Goal: Task Accomplishment & Management: Complete application form

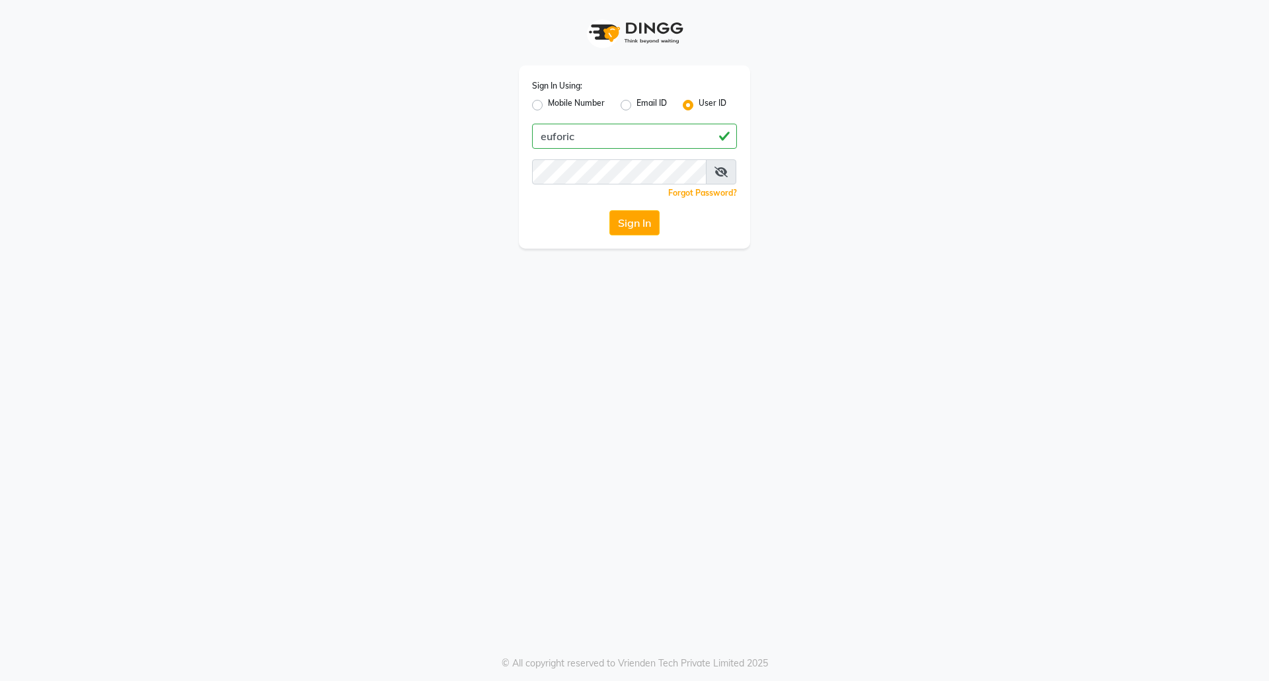
type input "euforic"
click at [609, 210] on button "Sign In" at bounding box center [634, 222] width 50 height 25
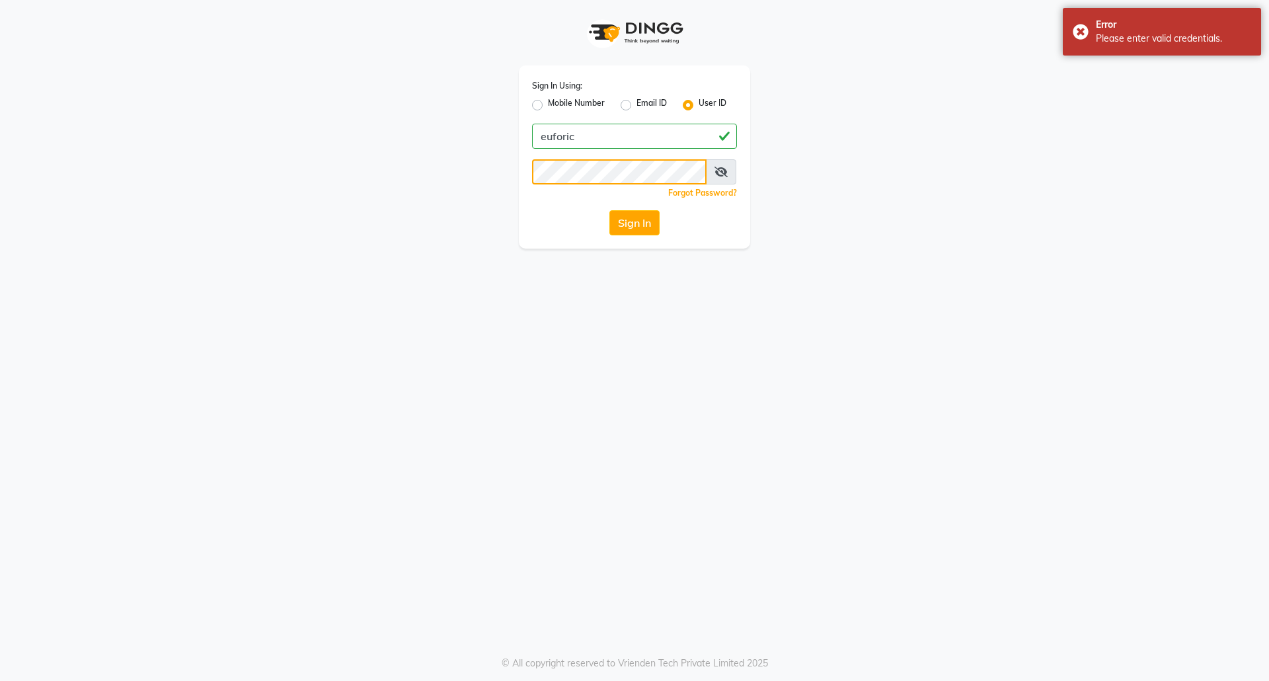
click at [609, 210] on button "Sign In" at bounding box center [634, 222] width 50 height 25
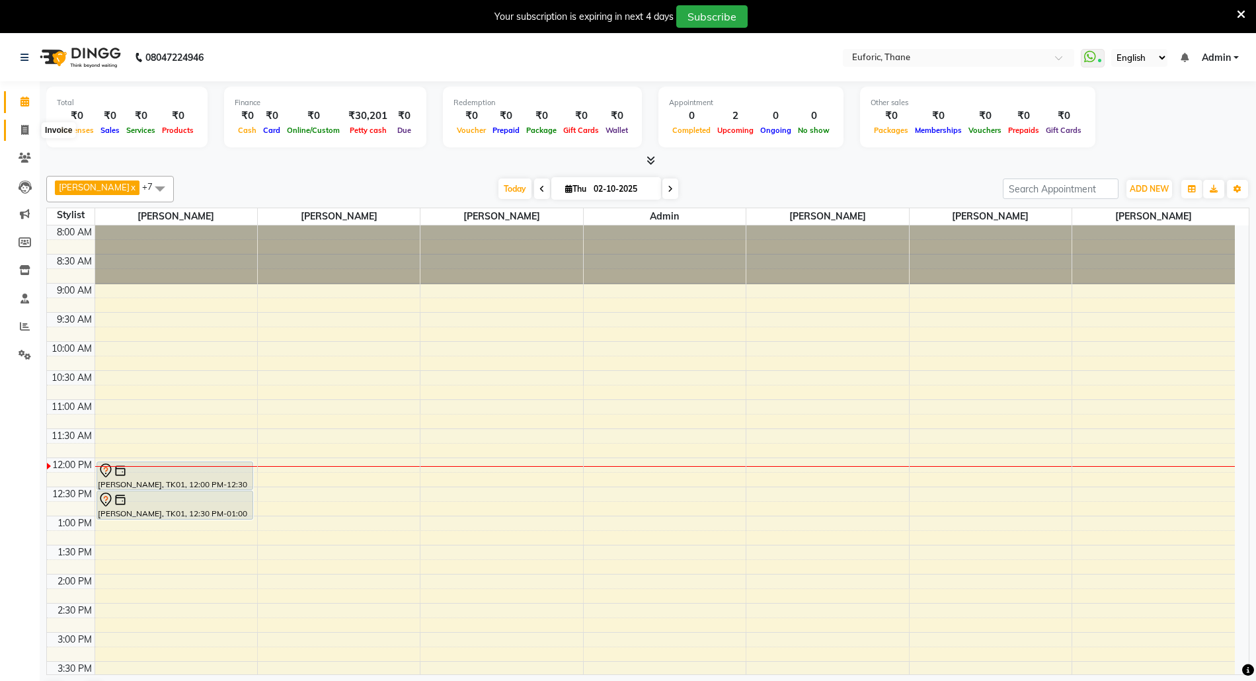
click at [16, 130] on span at bounding box center [24, 130] width 23 height 15
select select "5063"
select select "service"
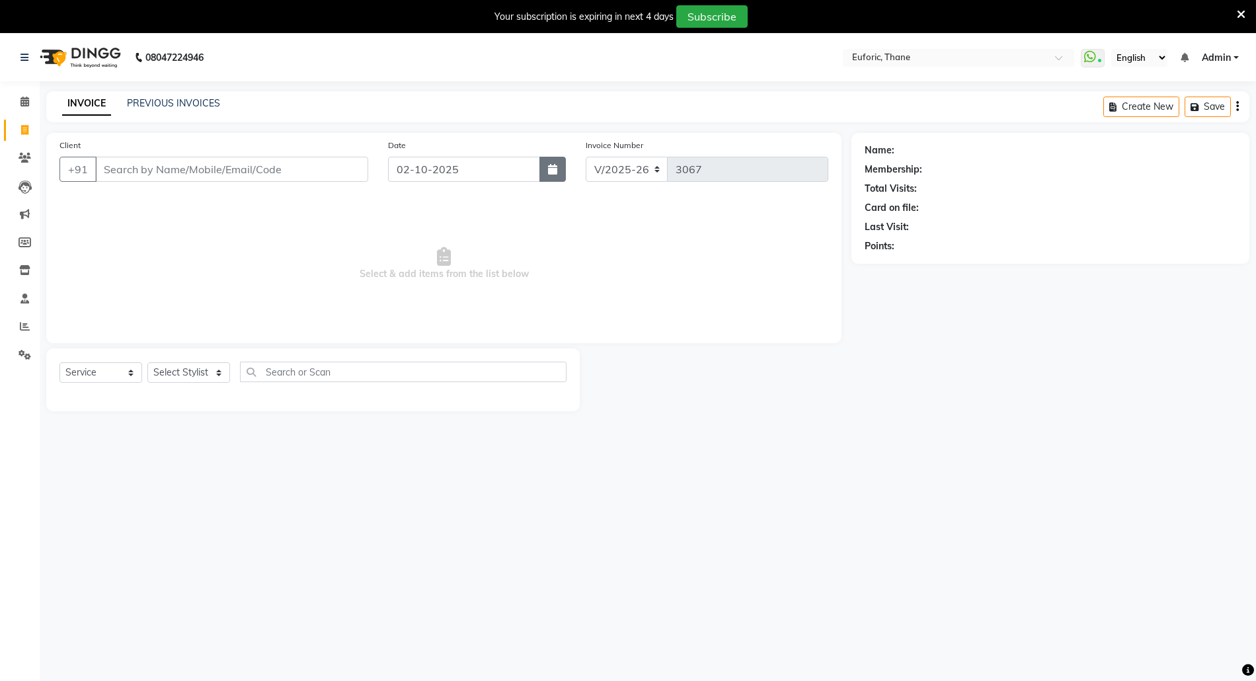
click at [558, 159] on button "button" at bounding box center [552, 169] width 26 height 25
select select "10"
select select "2025"
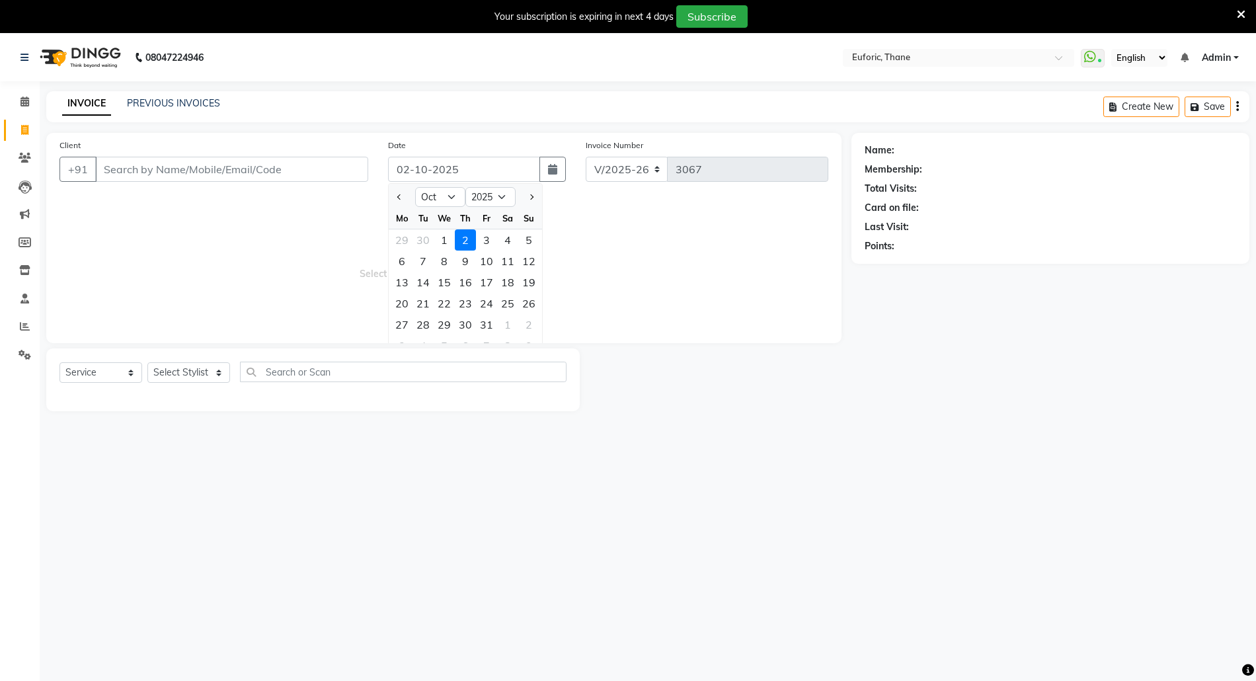
click at [36, 332] on div "Client +91 Date [DATE] Jan Feb Mar Apr May Jun [DATE] Aug Sep Oct Nov [DATE] 20…" at bounding box center [443, 272] width 815 height 278
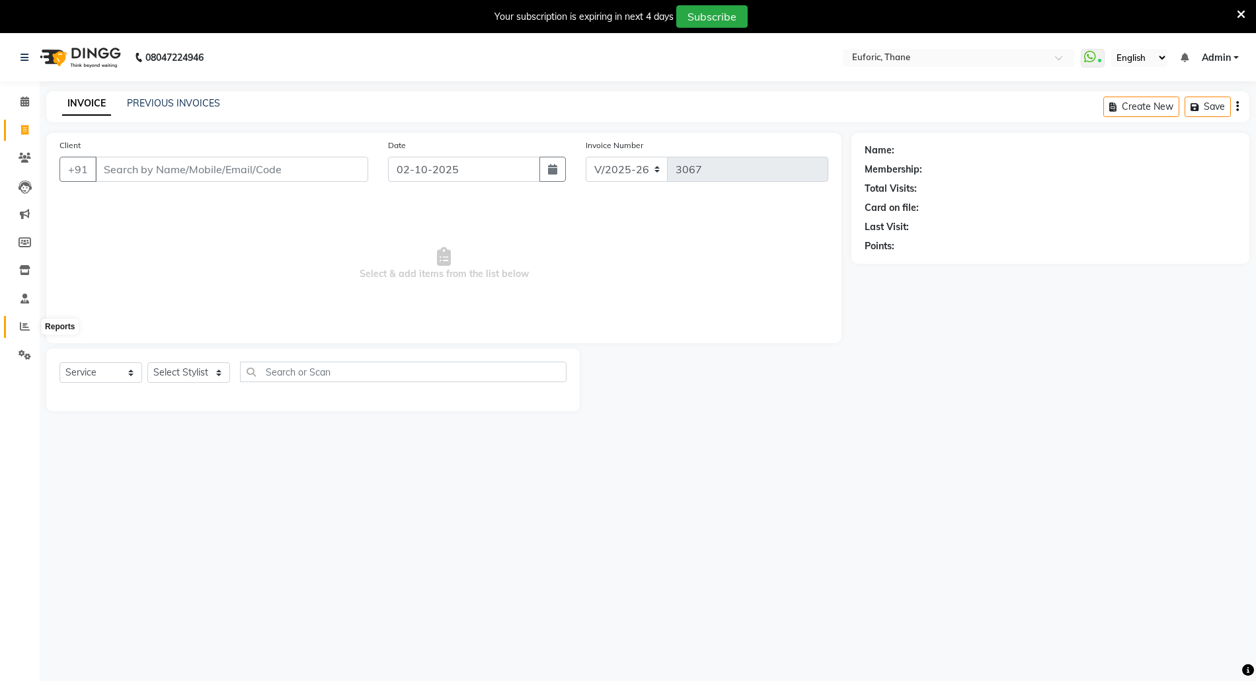
click at [26, 326] on icon at bounding box center [25, 326] width 10 height 10
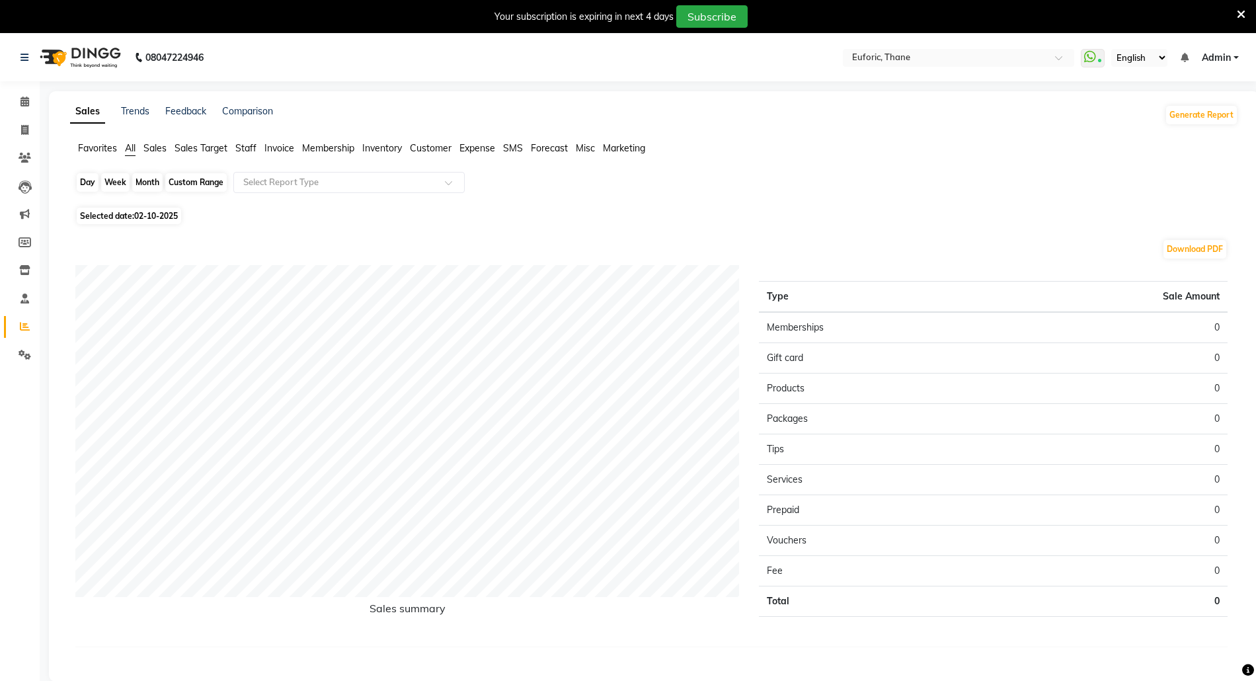
click at [88, 176] on div "Day" at bounding box center [88, 182] width 22 height 19
select select "10"
select select "2025"
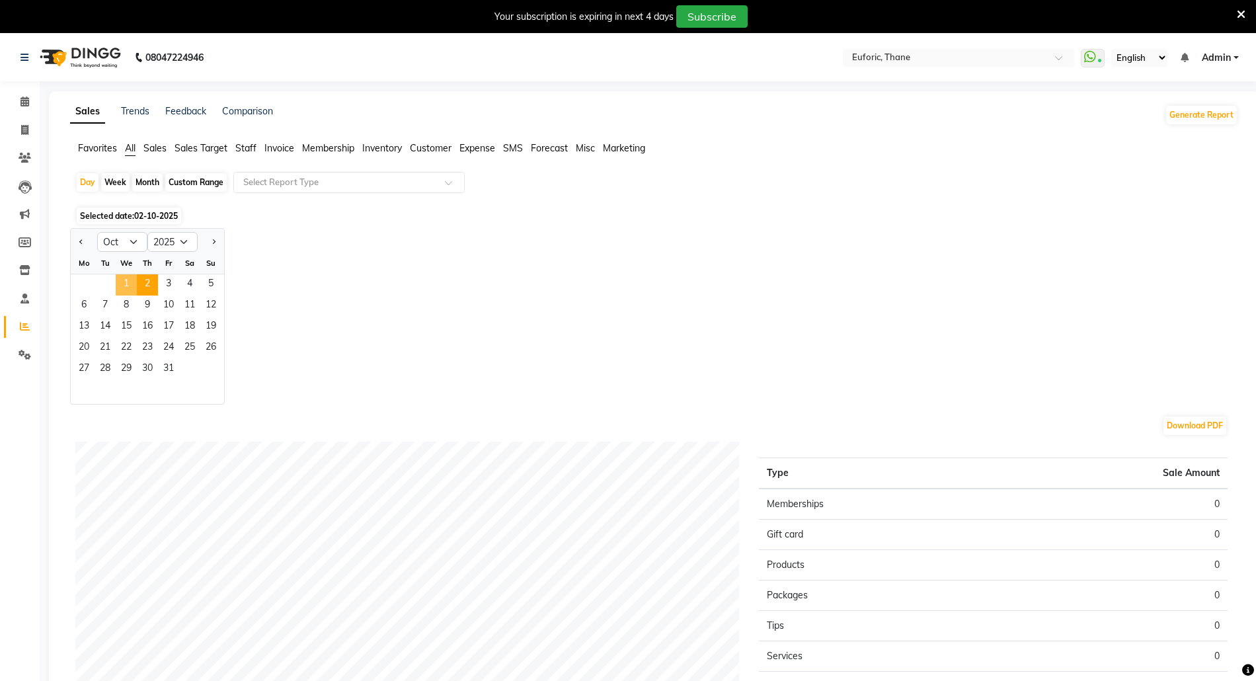
click at [123, 281] on span "1" at bounding box center [126, 284] width 21 height 21
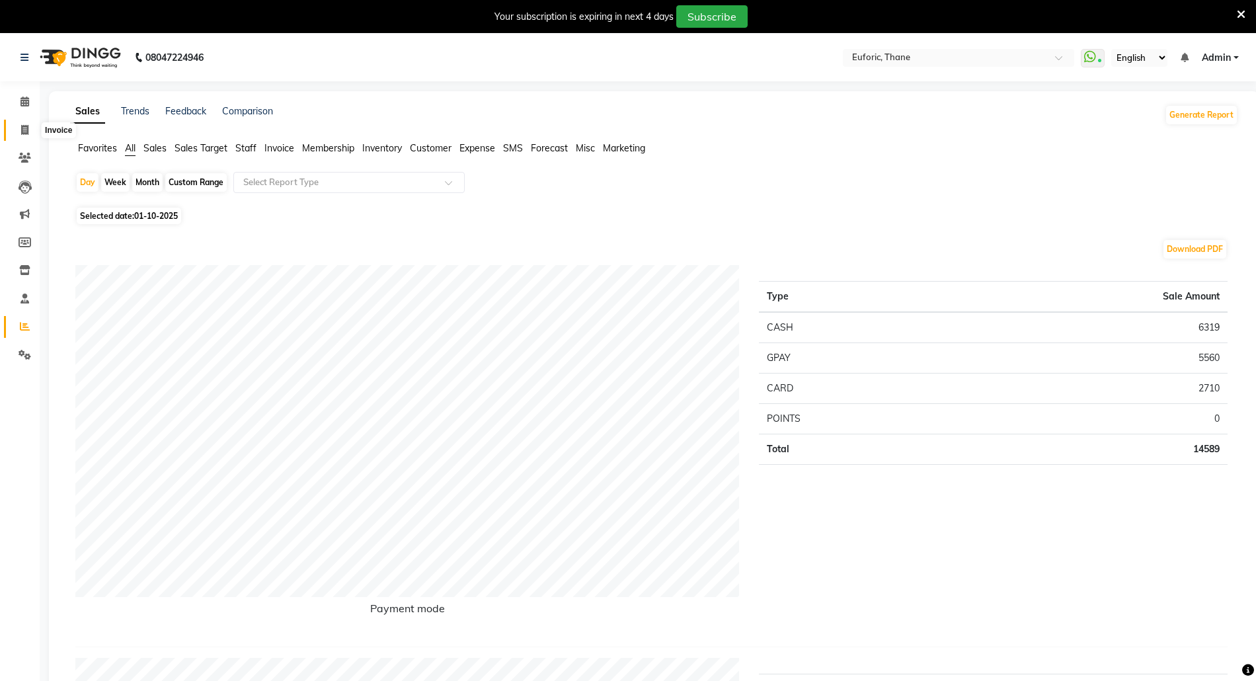
click at [28, 125] on icon at bounding box center [24, 130] width 7 height 10
select select "5063"
select select "service"
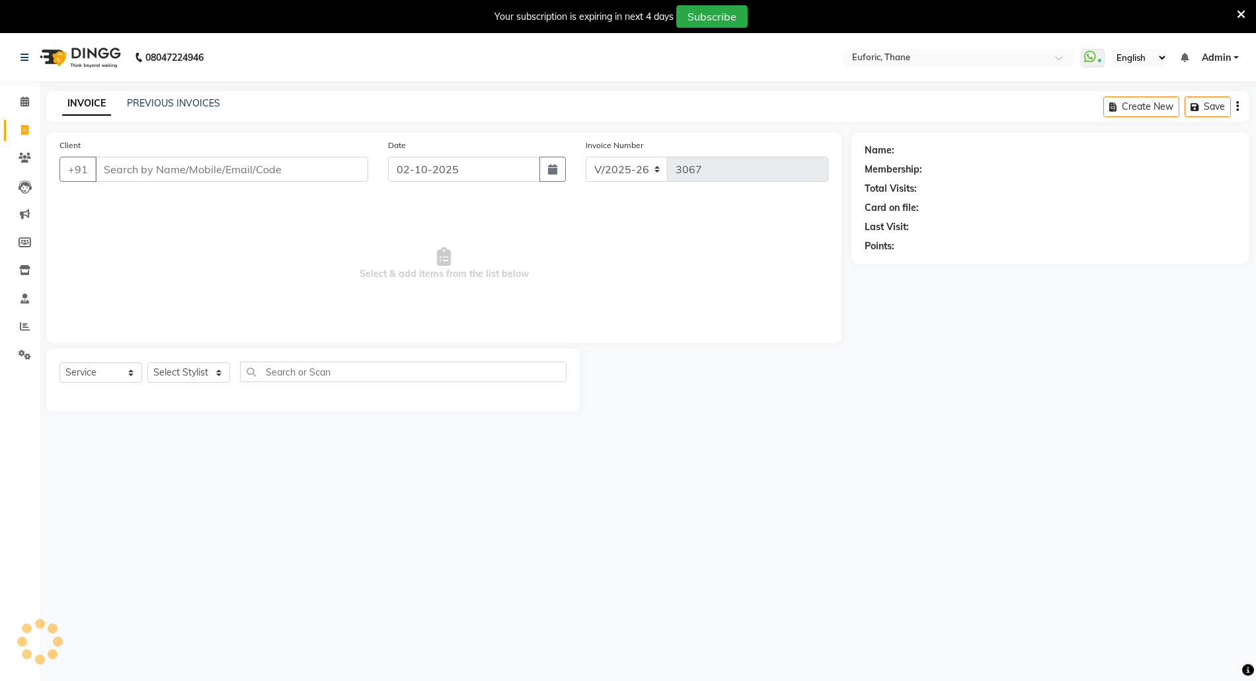
scroll to position [33, 0]
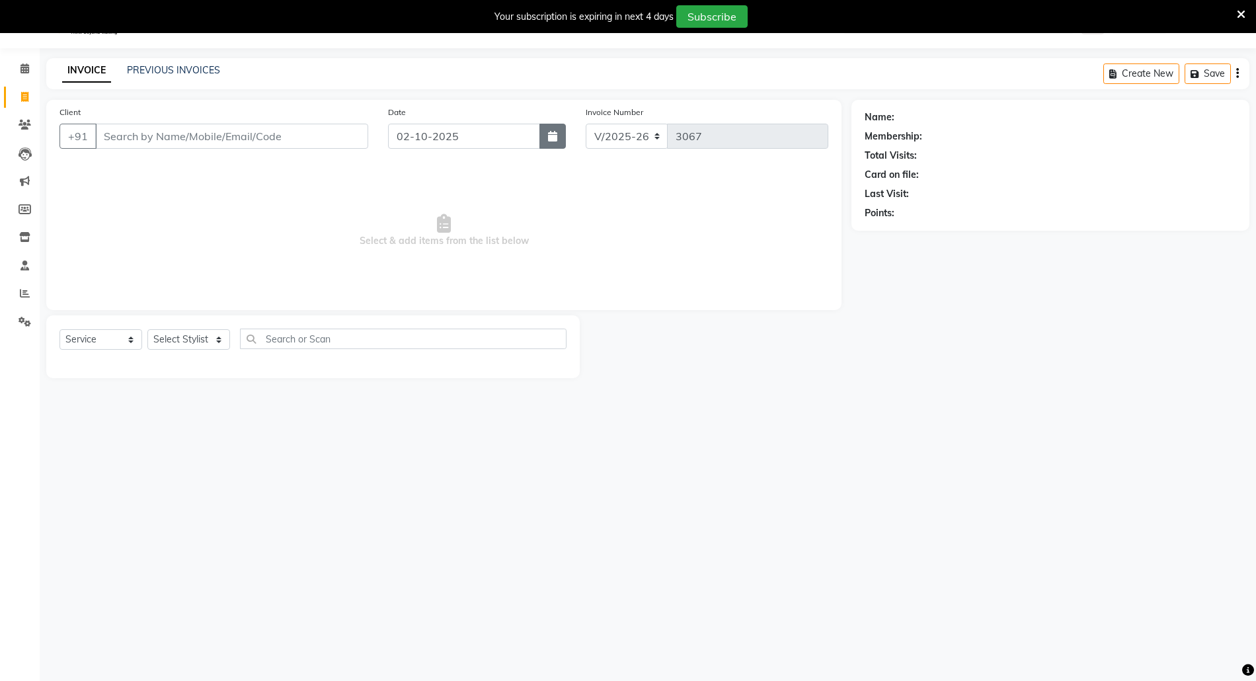
click at [550, 133] on icon "button" at bounding box center [552, 136] width 9 height 11
select select "10"
select select "2025"
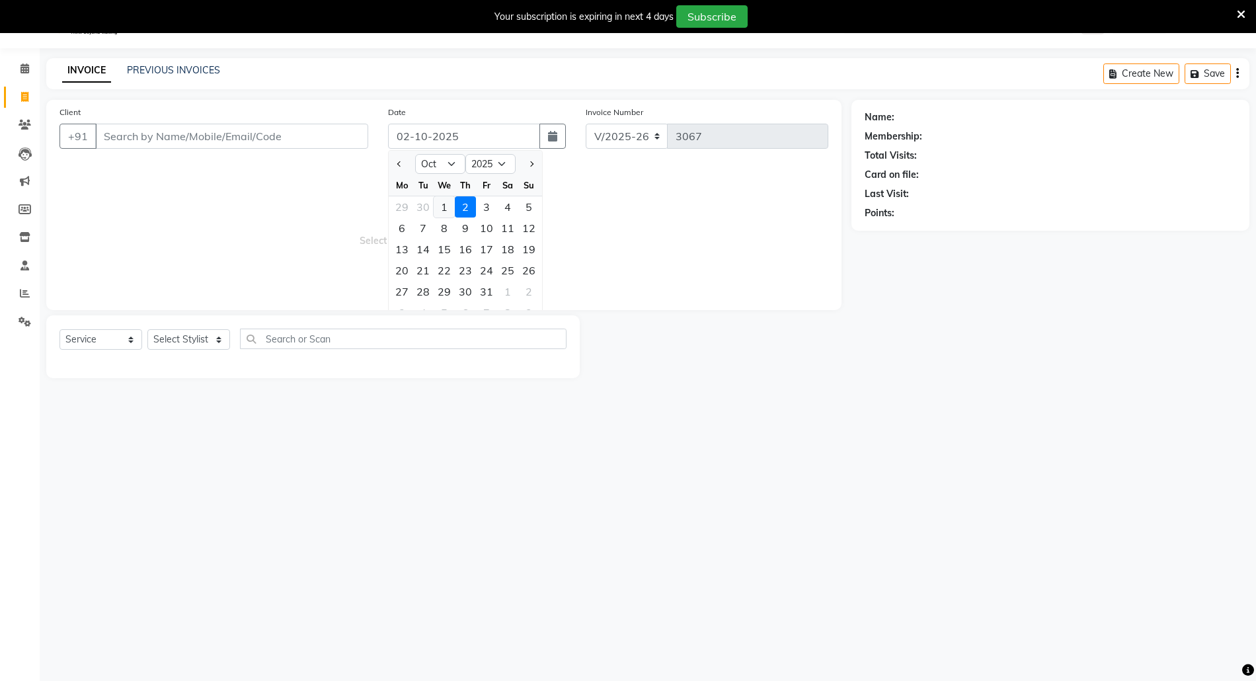
click at [447, 205] on div "1" at bounding box center [444, 206] width 21 height 21
type input "01-10-2025"
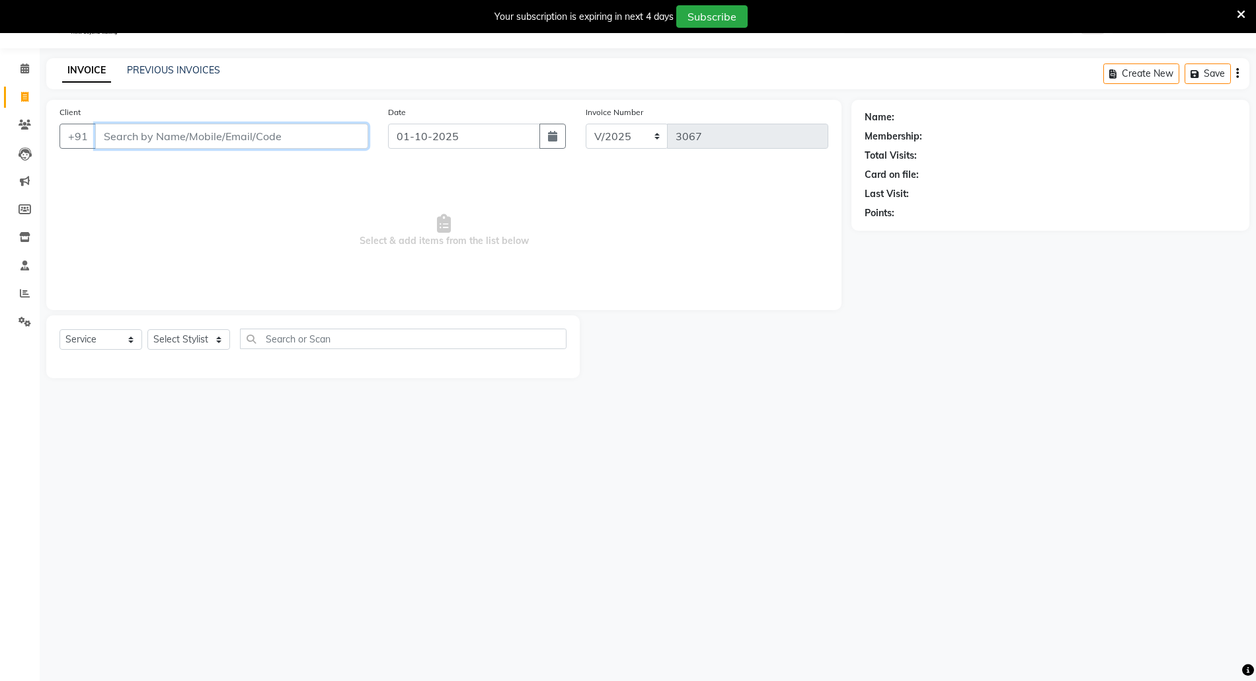
click at [308, 139] on input "Client" at bounding box center [231, 136] width 273 height 25
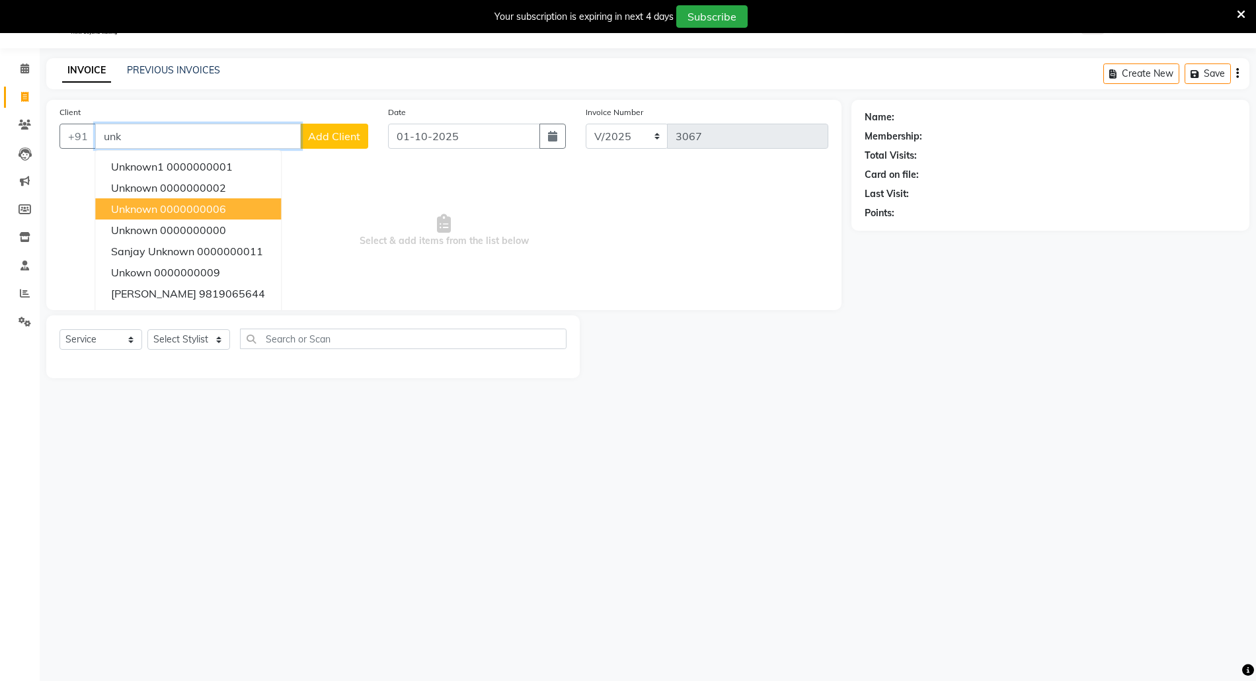
click at [188, 202] on ngb-highlight "0000000006" at bounding box center [193, 208] width 66 height 13
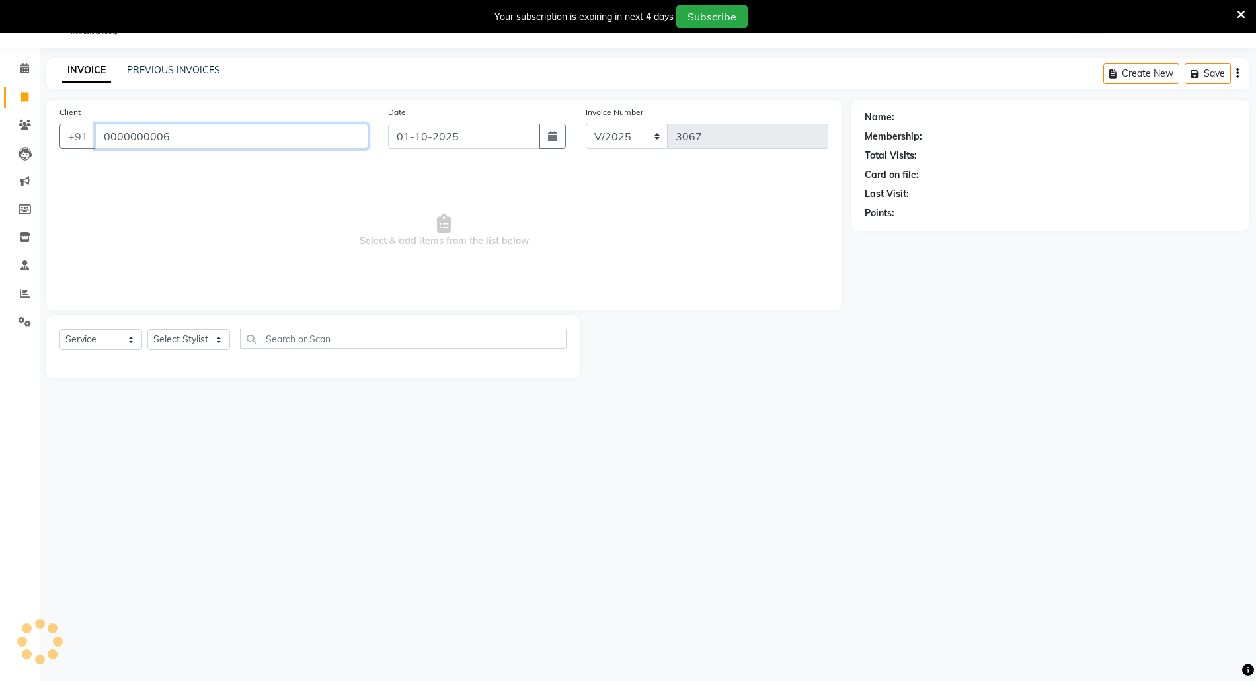
type input "0000000006"
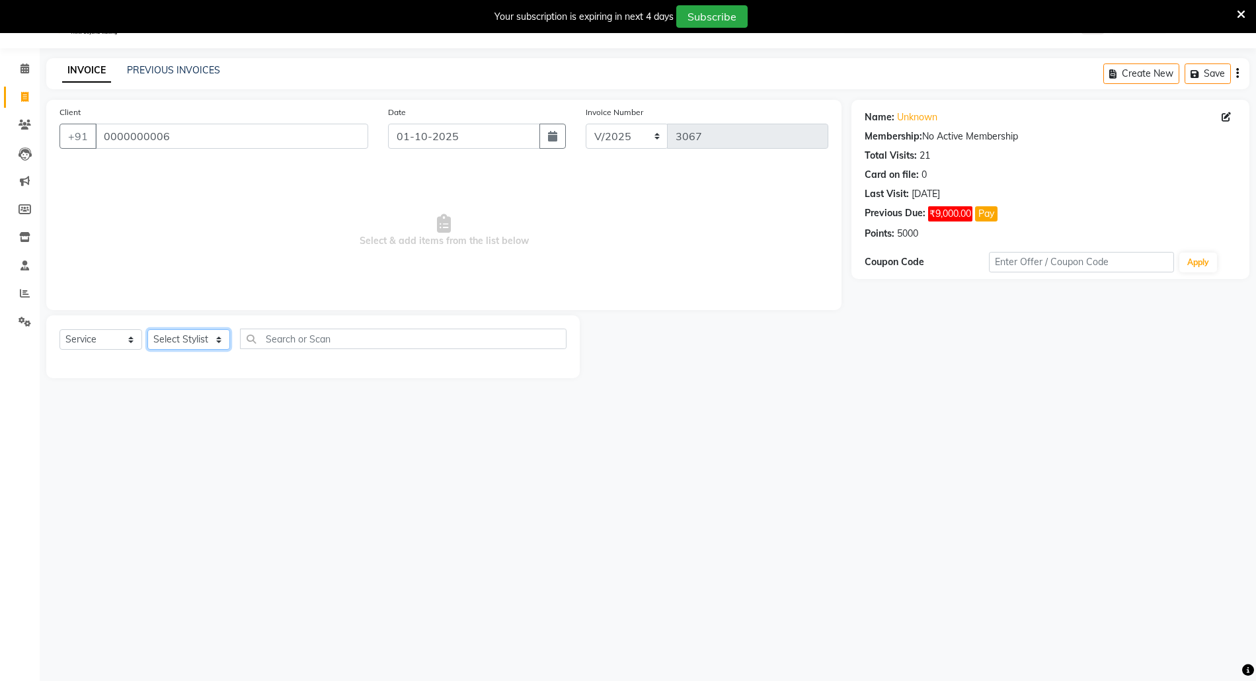
click at [191, 332] on select "Select Stylist [PERSON_NAME] Aatik Salmanai Admin [PERSON_NAME] [PERSON_NAME] […" at bounding box center [188, 339] width 83 height 20
select select "33147"
click at [147, 329] on select "Select Stylist [PERSON_NAME] Aatik Salmanai Admin [PERSON_NAME] [PERSON_NAME] […" at bounding box center [188, 339] width 83 height 20
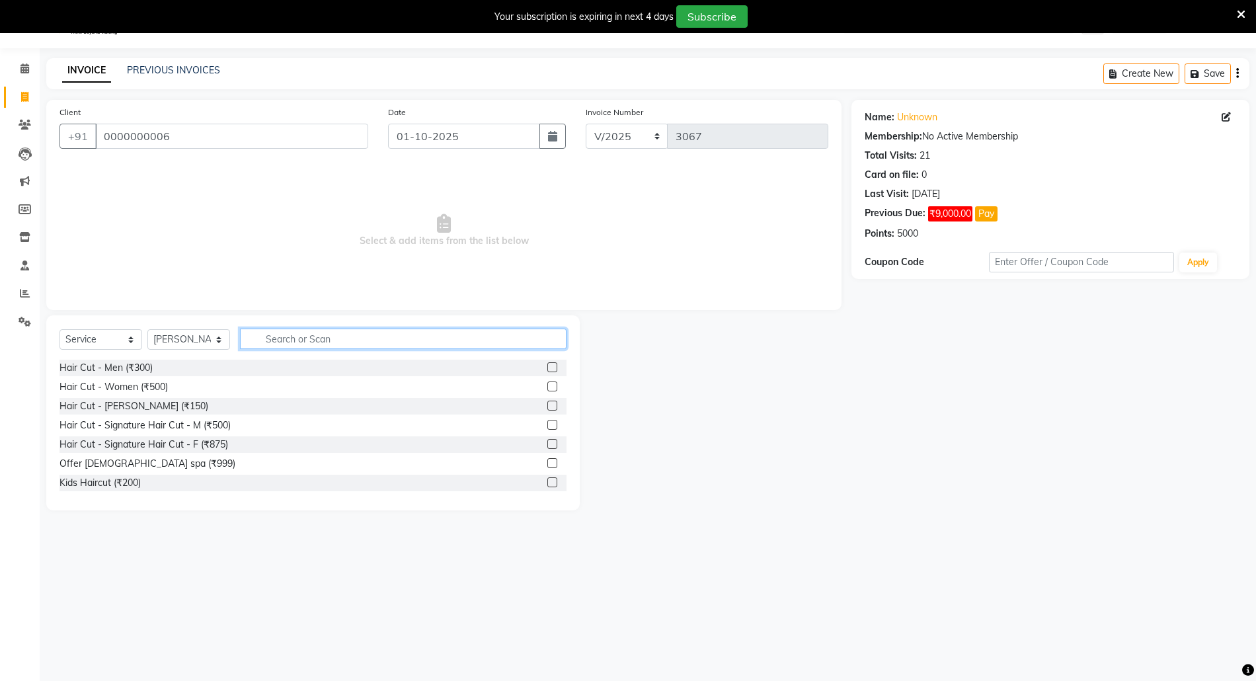
click at [278, 340] on input "text" at bounding box center [403, 338] width 326 height 20
type input "spa"
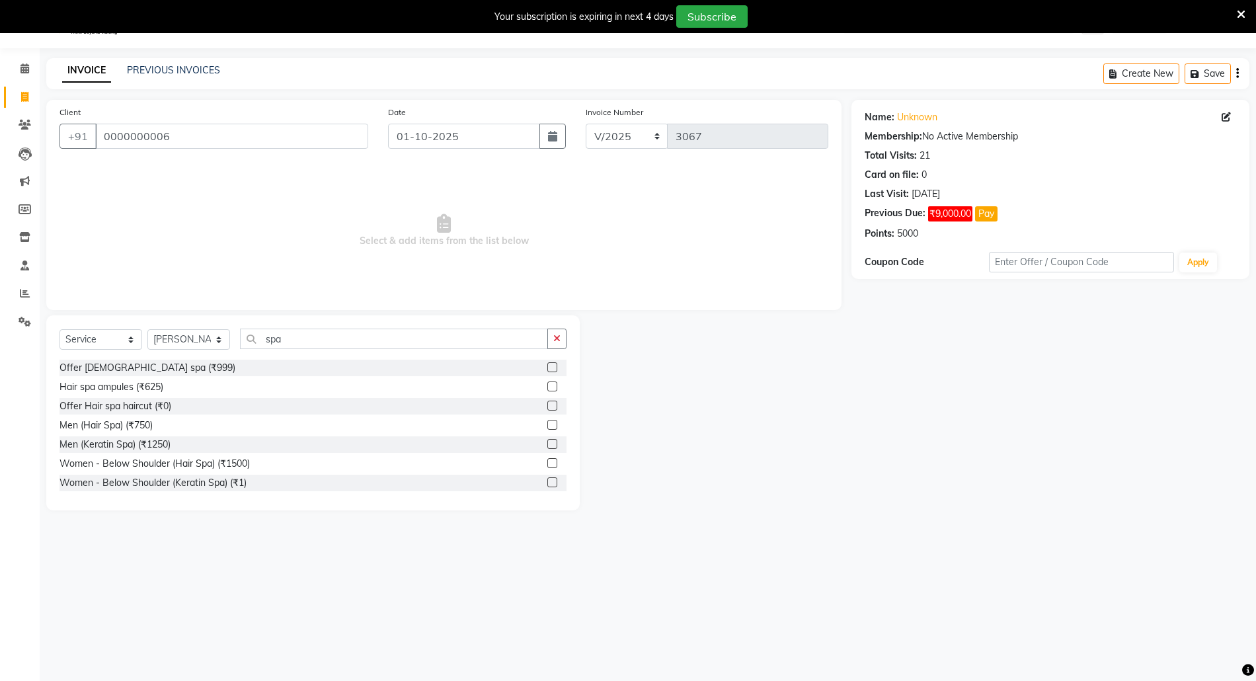
click at [547, 460] on label at bounding box center [552, 463] width 10 height 10
click at [547, 460] on input "checkbox" at bounding box center [551, 463] width 9 height 9
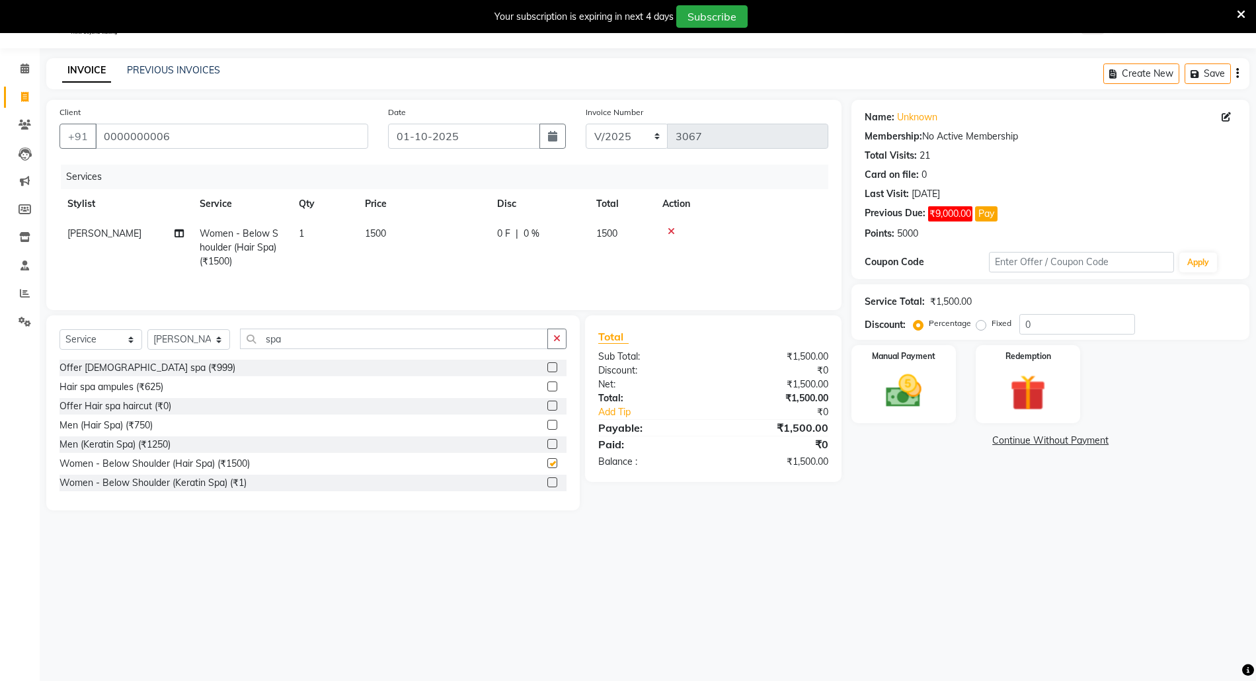
checkbox input "false"
click at [402, 248] on td "1500" at bounding box center [423, 247] width 132 height 57
select select "33147"
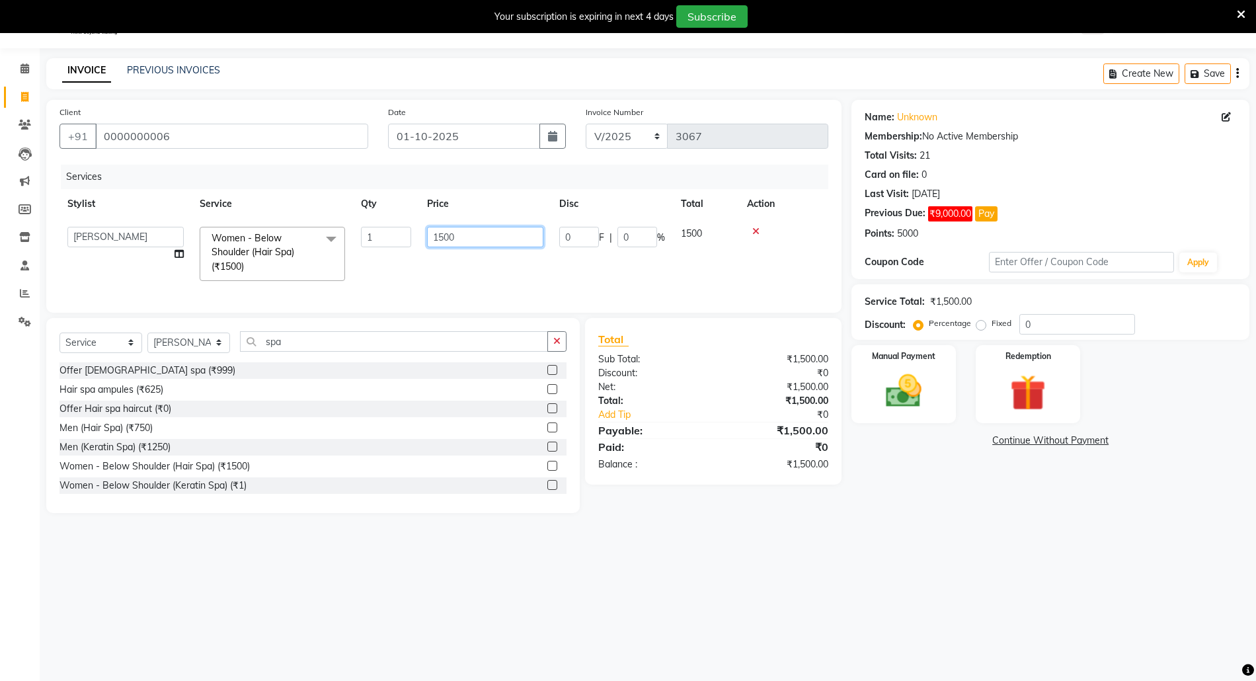
drag, startPoint x: 439, startPoint y: 236, endPoint x: 463, endPoint y: 236, distance: 24.5
click at [463, 236] on input "1500" at bounding box center [485, 237] width 116 height 20
type input "1250"
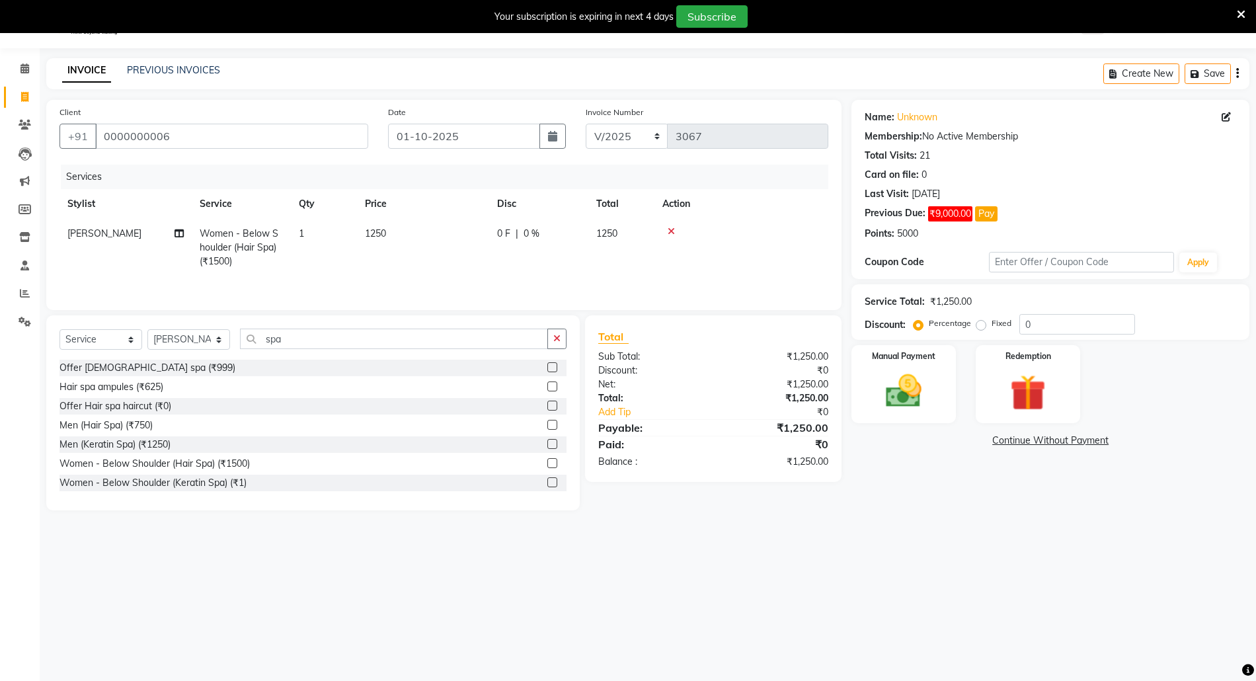
click at [469, 268] on td "1250" at bounding box center [423, 247] width 132 height 57
select select "33147"
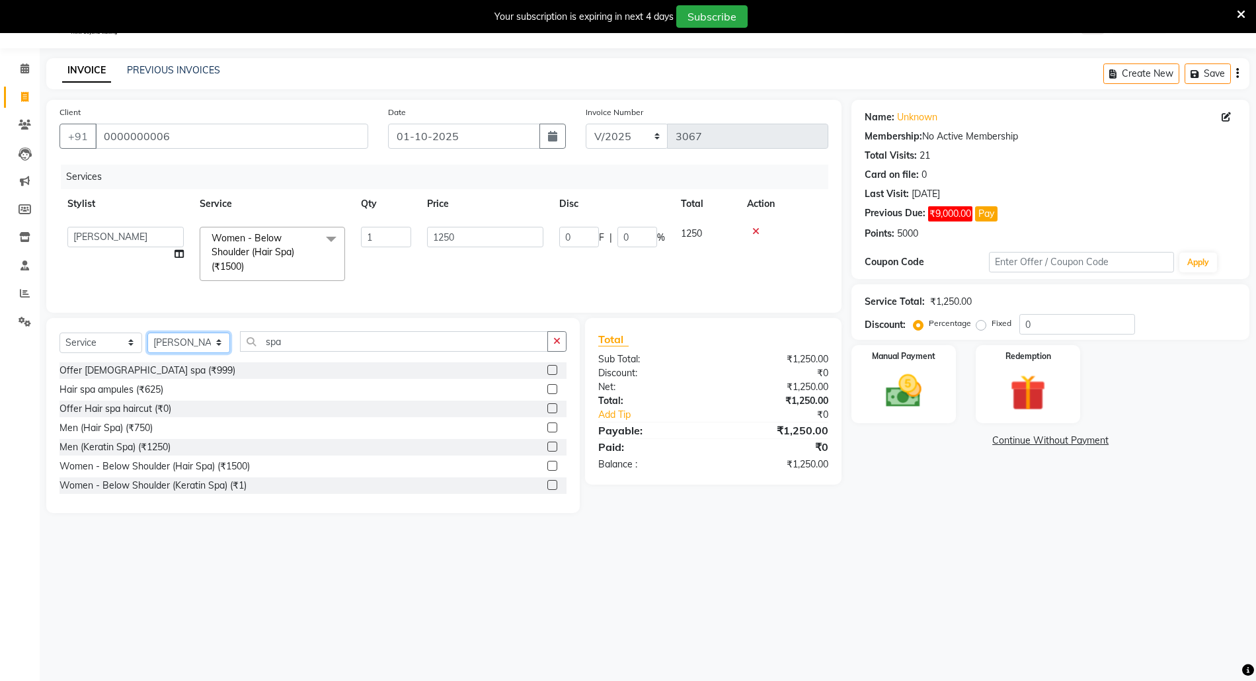
click at [165, 353] on select "Select Stylist [PERSON_NAME] Aatik Salmanai Admin [PERSON_NAME] [PERSON_NAME] […" at bounding box center [188, 342] width 83 height 20
select select "58800"
click at [147, 346] on select "Select Stylist [PERSON_NAME] Aatik Salmanai Admin [PERSON_NAME] [PERSON_NAME] […" at bounding box center [188, 342] width 83 height 20
click at [555, 346] on icon "button" at bounding box center [556, 340] width 7 height 9
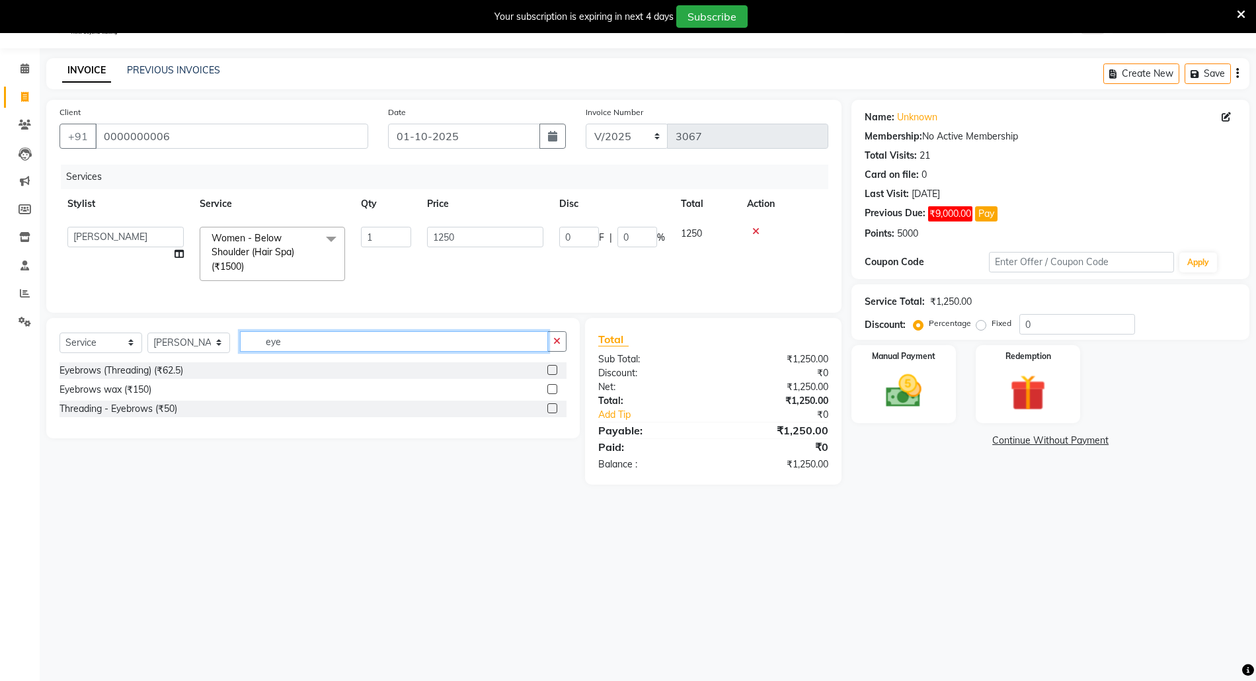
type input "eye"
click at [550, 375] on label at bounding box center [552, 370] width 10 height 10
click at [550, 375] on input "checkbox" at bounding box center [551, 370] width 9 height 9
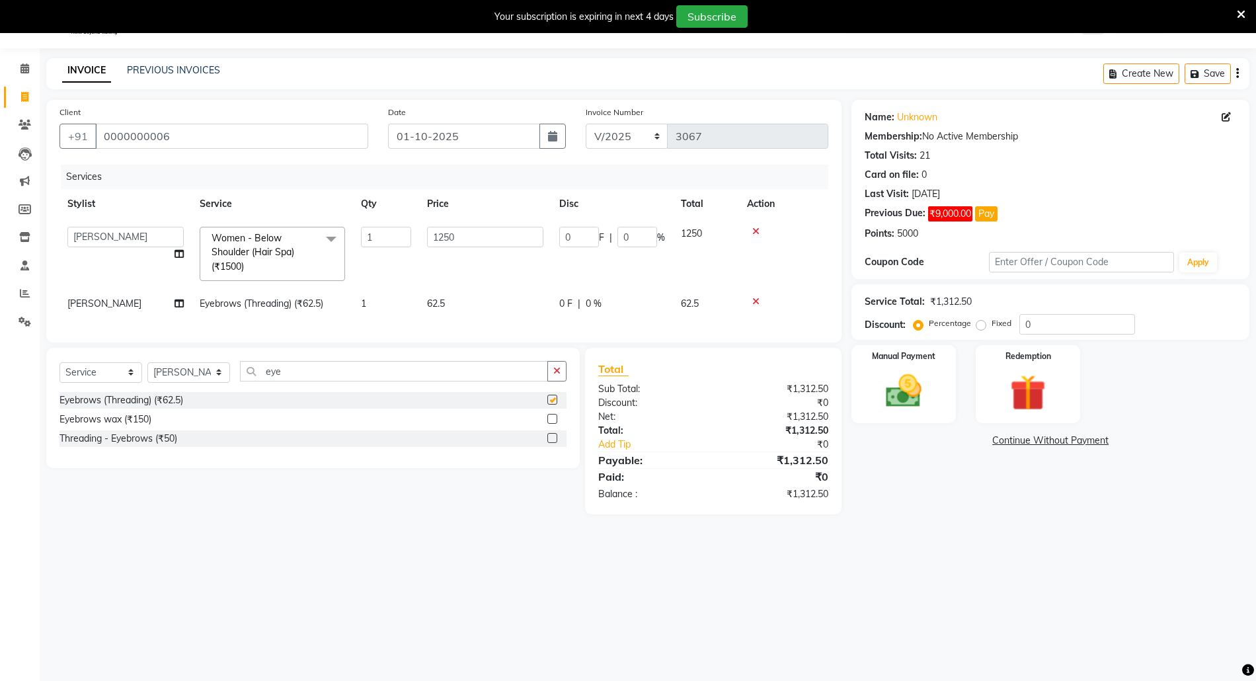
checkbox input "false"
click at [1019, 318] on input "0" at bounding box center [1077, 324] width 116 height 20
type input "20"
type input "250"
type input "20"
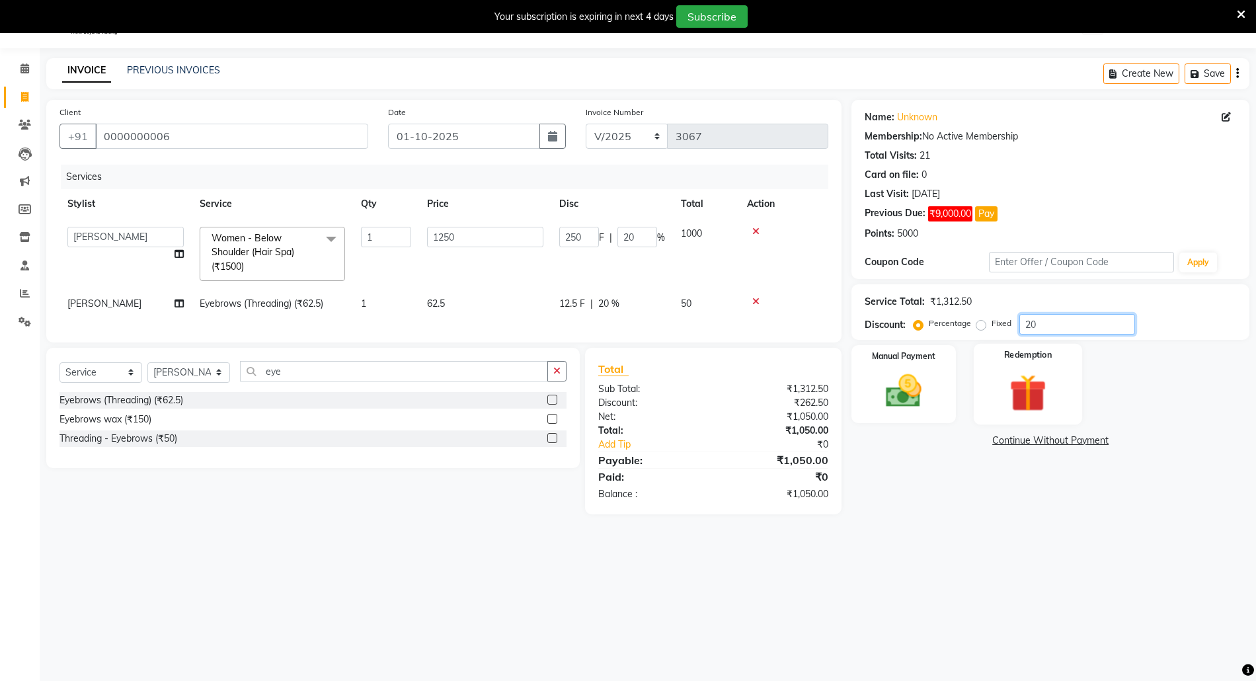
type input "20"
click at [986, 366] on div "Redemption" at bounding box center [1027, 384] width 108 height 81
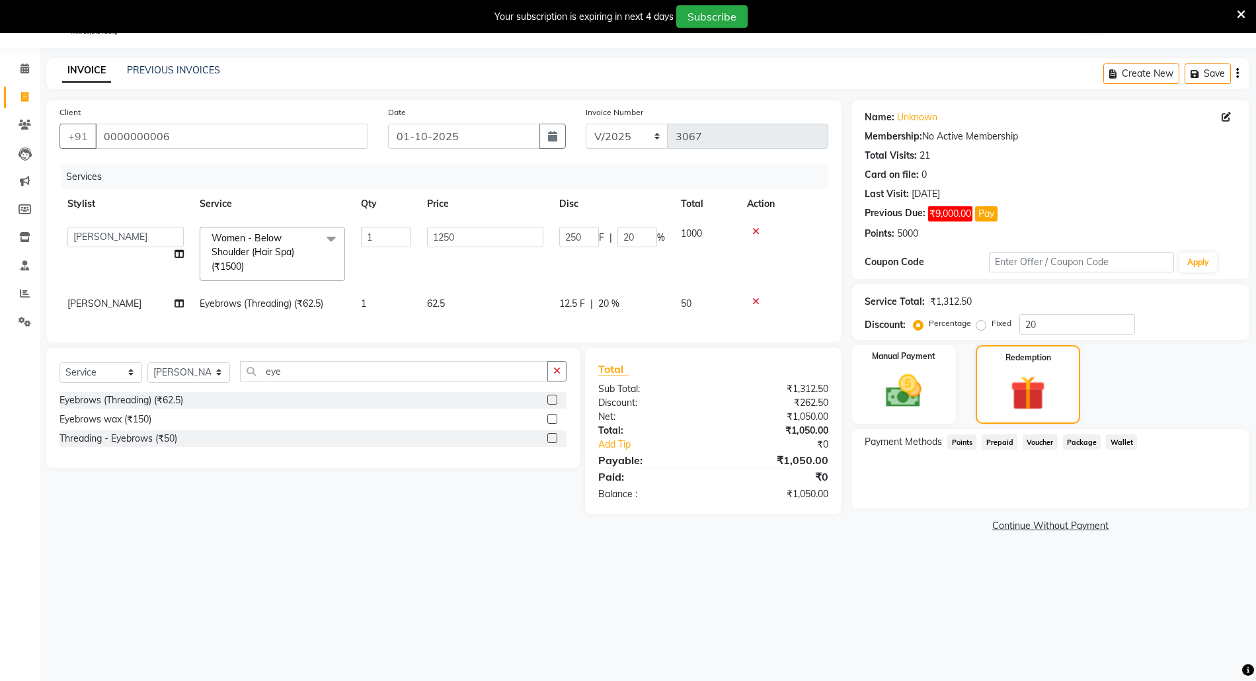
click at [963, 437] on span "Points" at bounding box center [961, 441] width 29 height 15
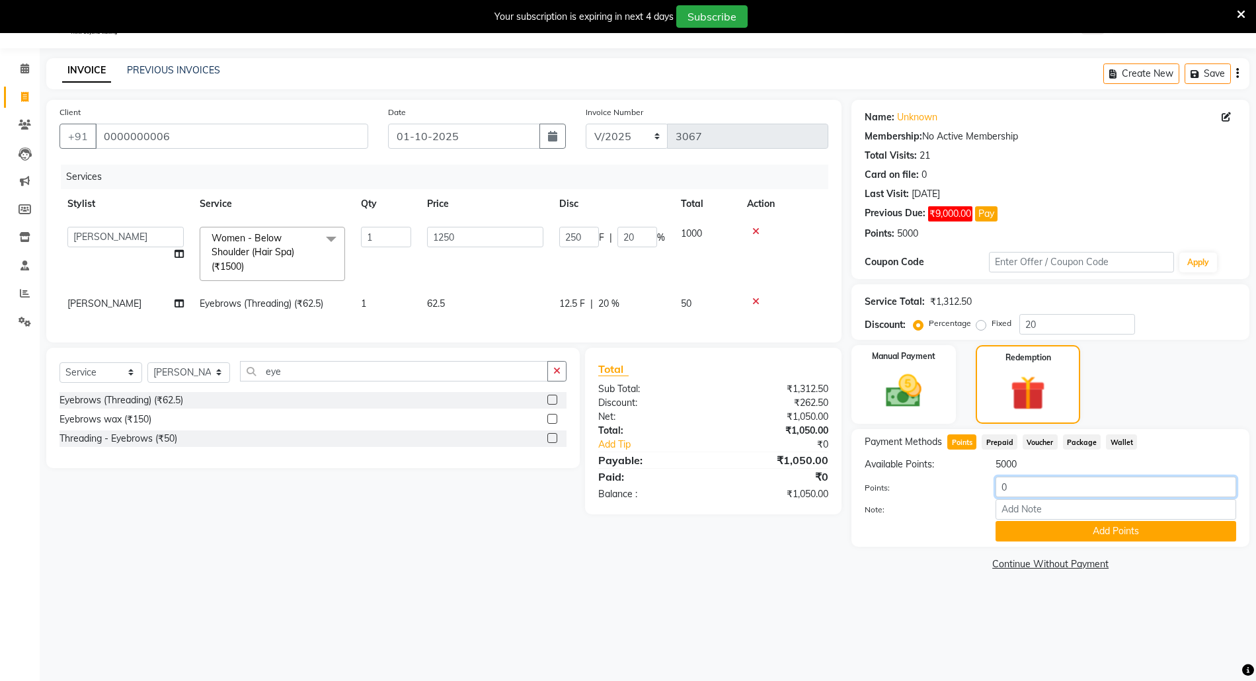
click at [998, 486] on input "0" at bounding box center [1115, 486] width 241 height 20
drag, startPoint x: 1052, startPoint y: 484, endPoint x: 971, endPoint y: 479, distance: 81.4
click at [971, 479] on div "Points: 10500" at bounding box center [1049, 487] width 391 height 22
type input "10500"
drag, startPoint x: 1020, startPoint y: 323, endPoint x: 1085, endPoint y: 330, distance: 65.2
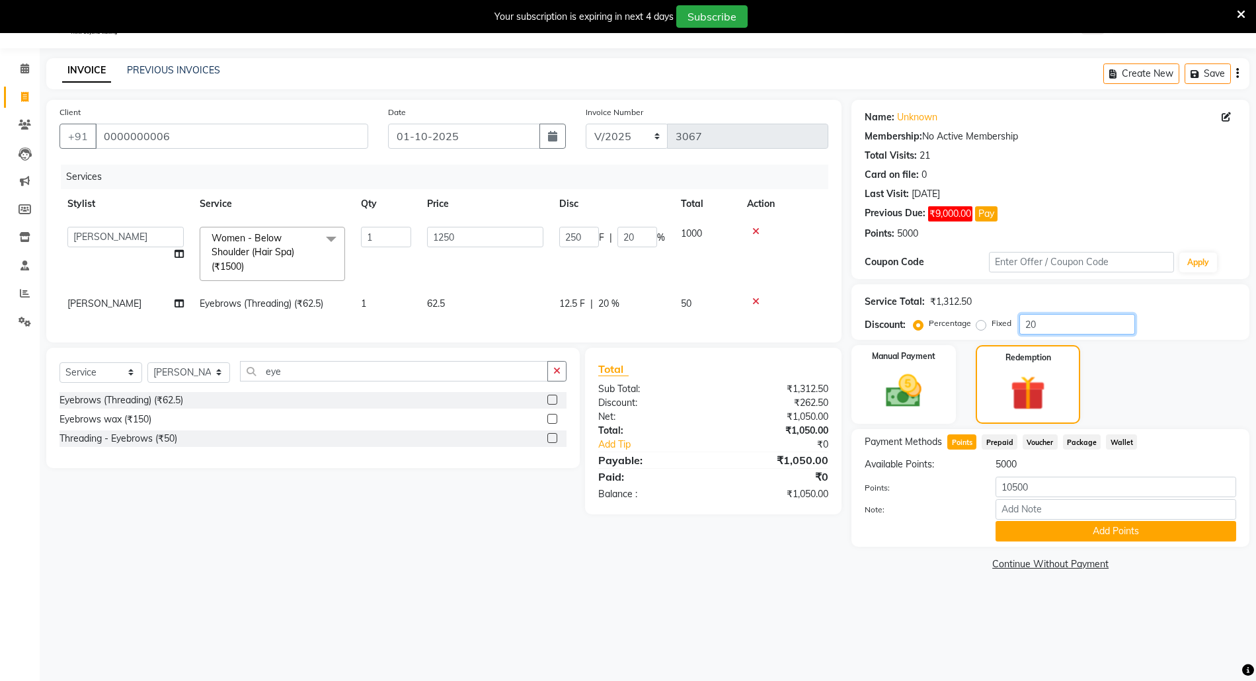
click at [1085, 330] on input "20" at bounding box center [1077, 324] width 116 height 20
type input "0"
click at [971, 440] on span "Points" at bounding box center [961, 441] width 29 height 15
drag, startPoint x: 1012, startPoint y: 484, endPoint x: 981, endPoint y: 485, distance: 31.1
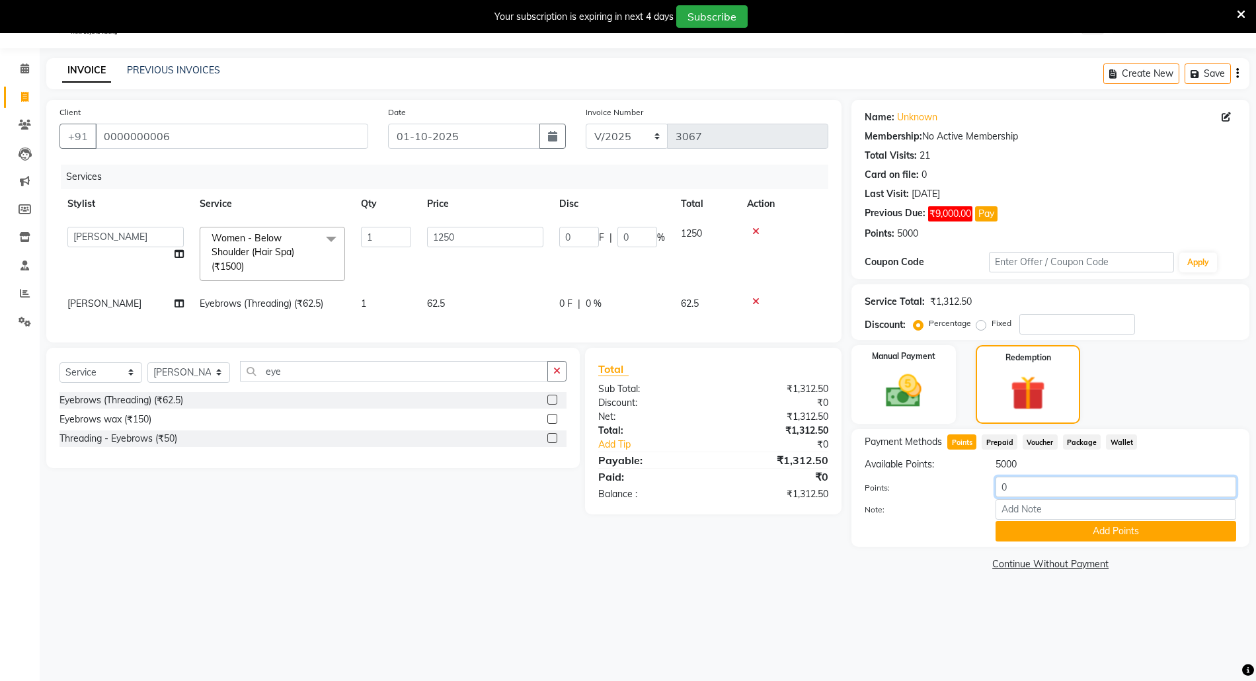
click at [981, 485] on div "Points: 0" at bounding box center [1049, 487] width 391 height 22
type input "1312.50"
click at [1094, 530] on button "Add Points" at bounding box center [1115, 531] width 241 height 20
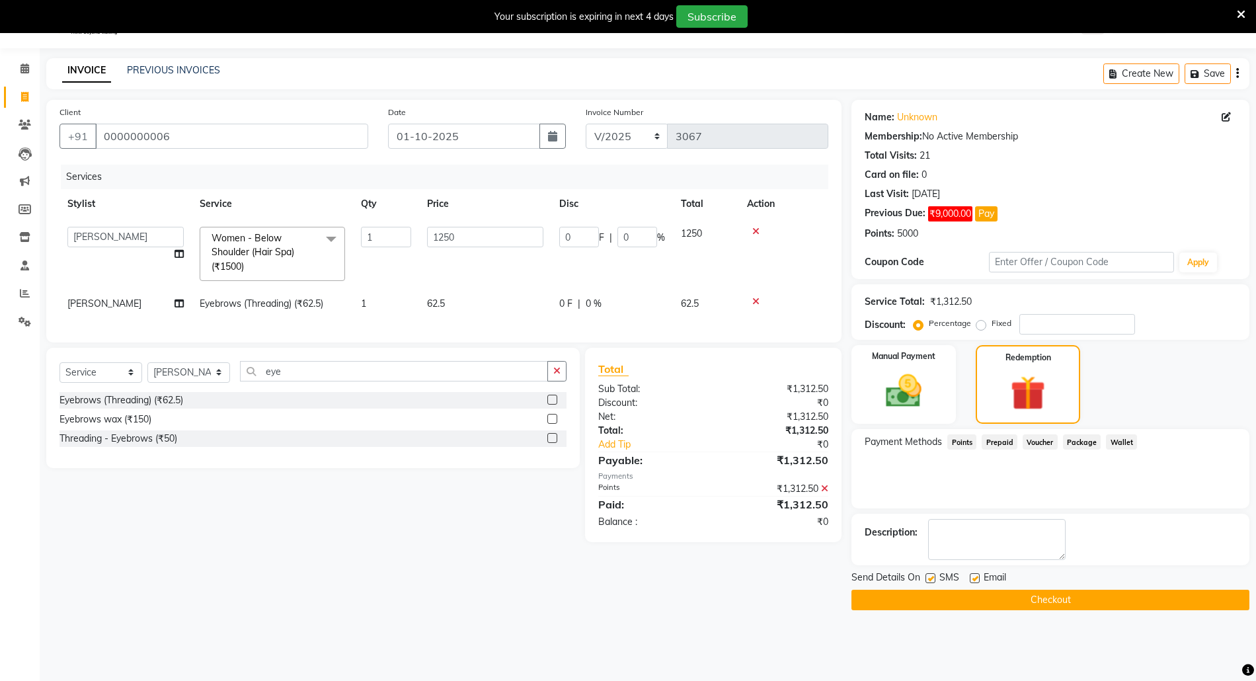
click at [1012, 605] on button "Checkout" at bounding box center [1050, 599] width 398 height 20
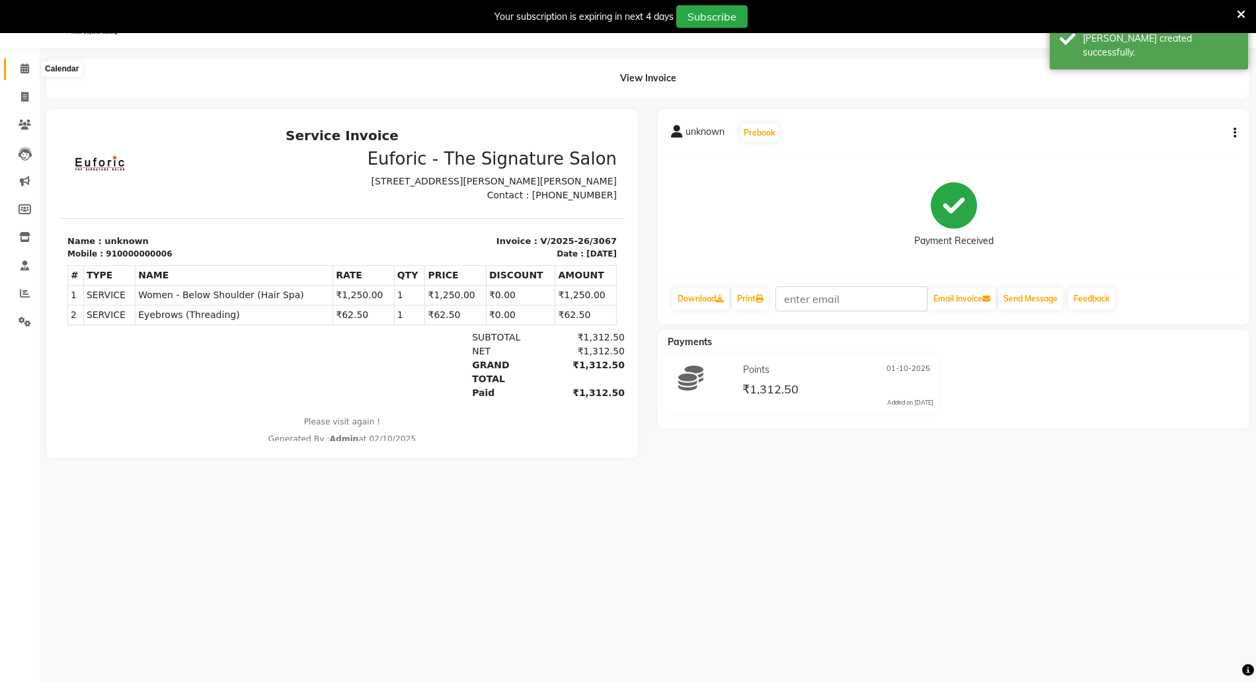
click at [24, 65] on icon at bounding box center [24, 68] width 9 height 10
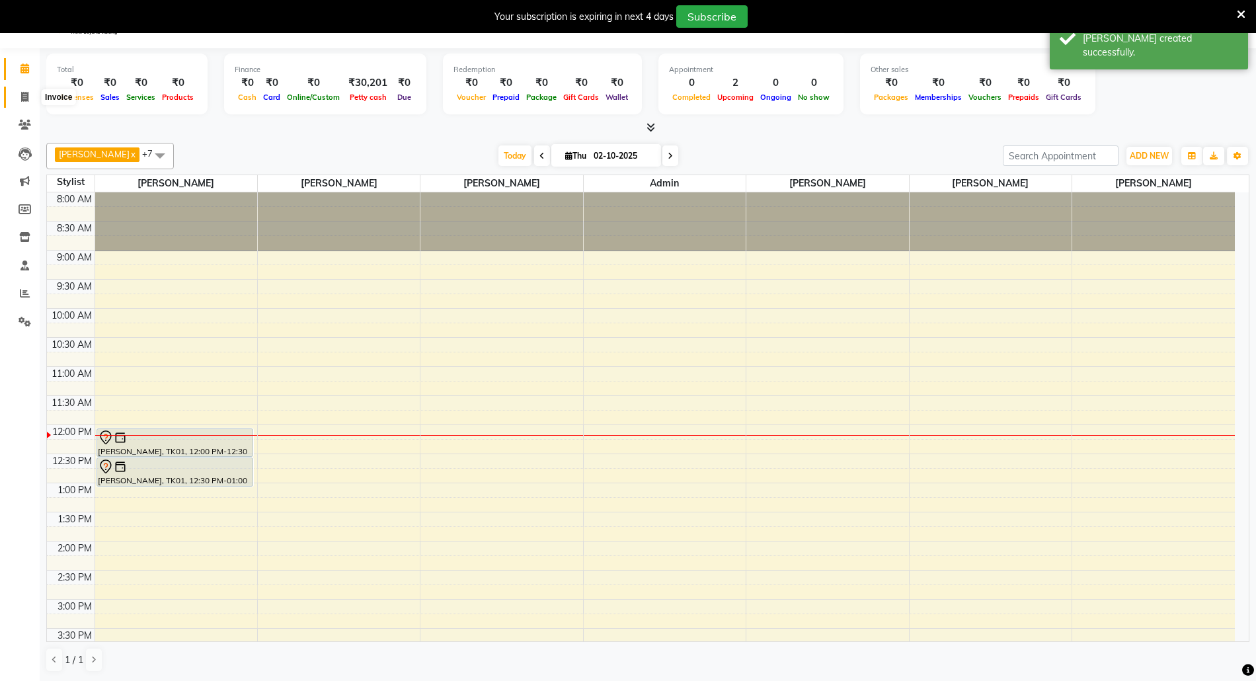
click at [21, 92] on icon at bounding box center [24, 97] width 7 height 10
select select "5063"
select select "service"
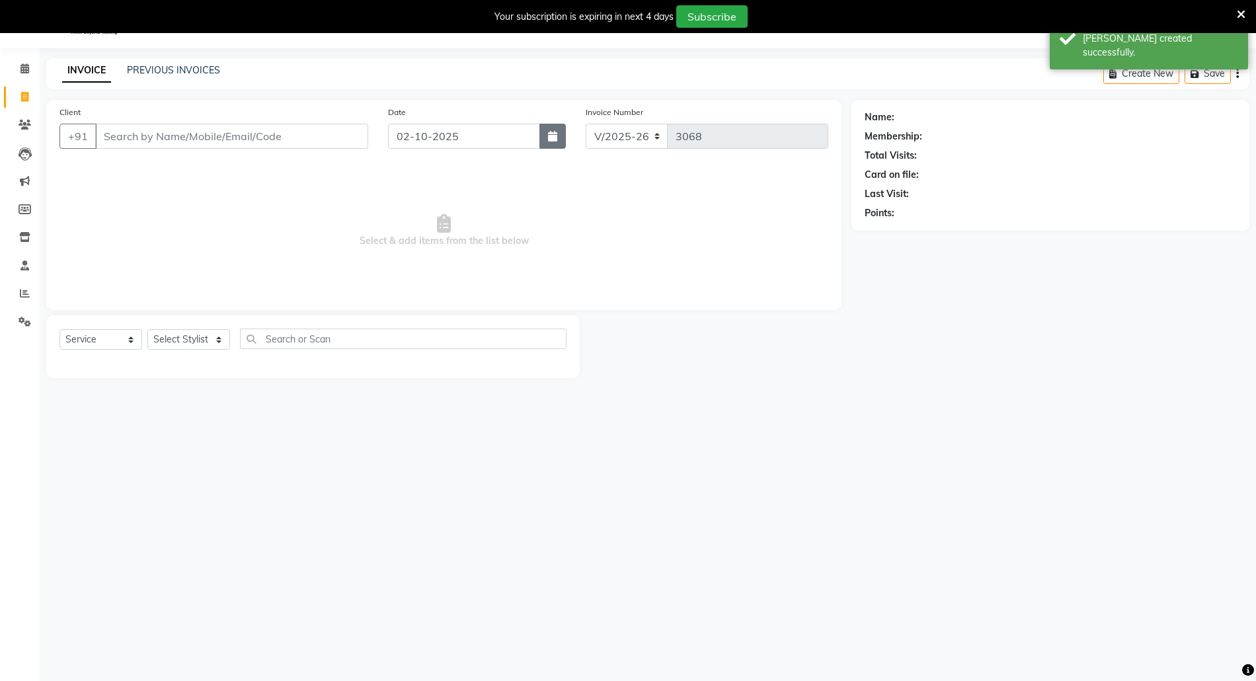
click at [550, 131] on icon "button" at bounding box center [552, 136] width 9 height 11
select select "10"
select select "2025"
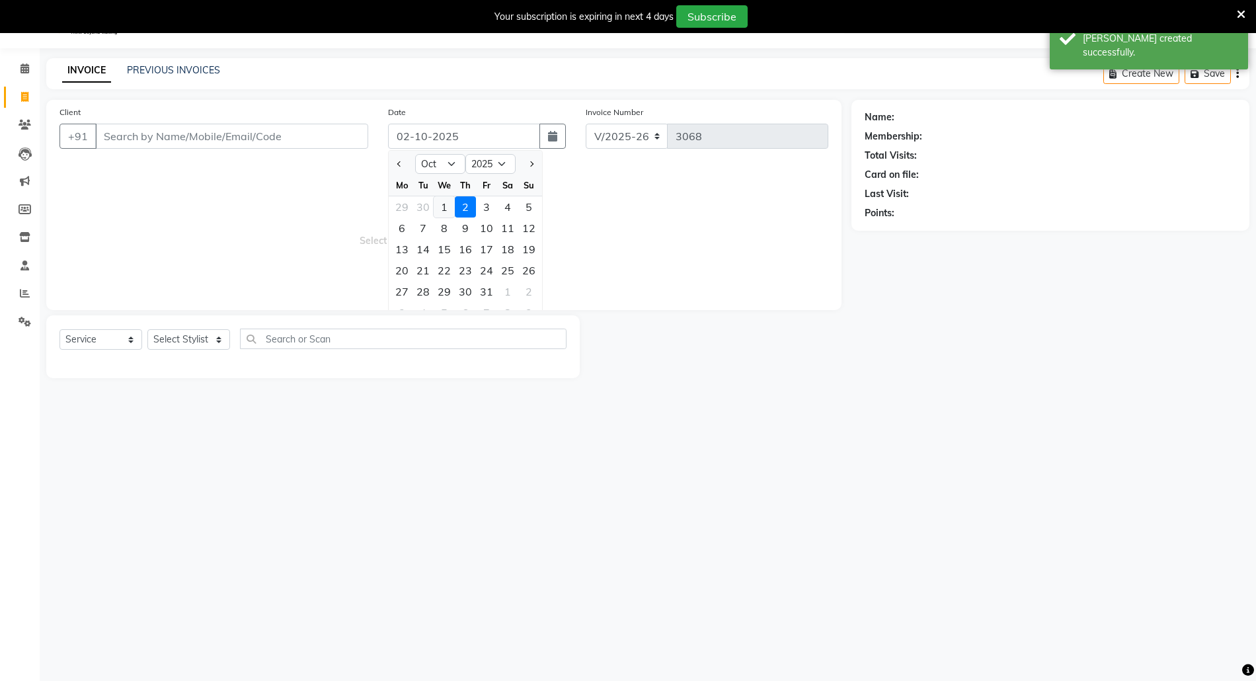
click at [447, 209] on div "1" at bounding box center [444, 206] width 21 height 21
type input "01-10-2025"
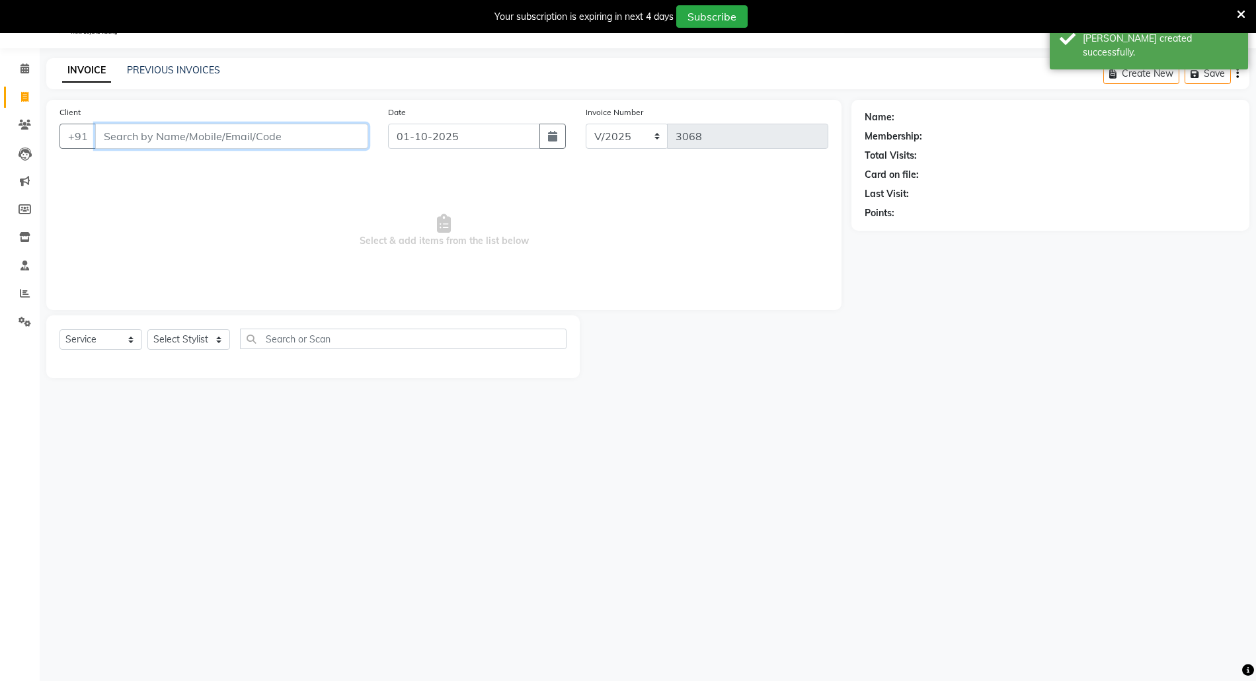
click at [262, 132] on input "Client" at bounding box center [231, 136] width 273 height 25
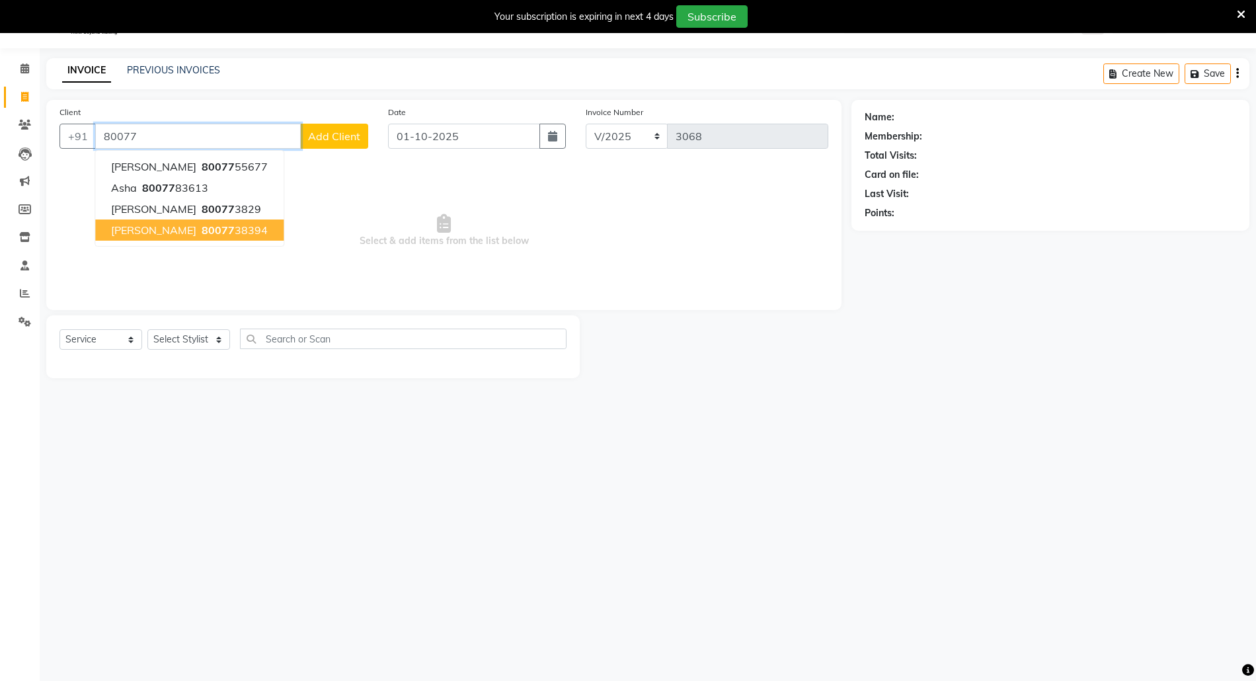
click at [98, 223] on button "[PERSON_NAME] 80077 38394" at bounding box center [189, 229] width 188 height 21
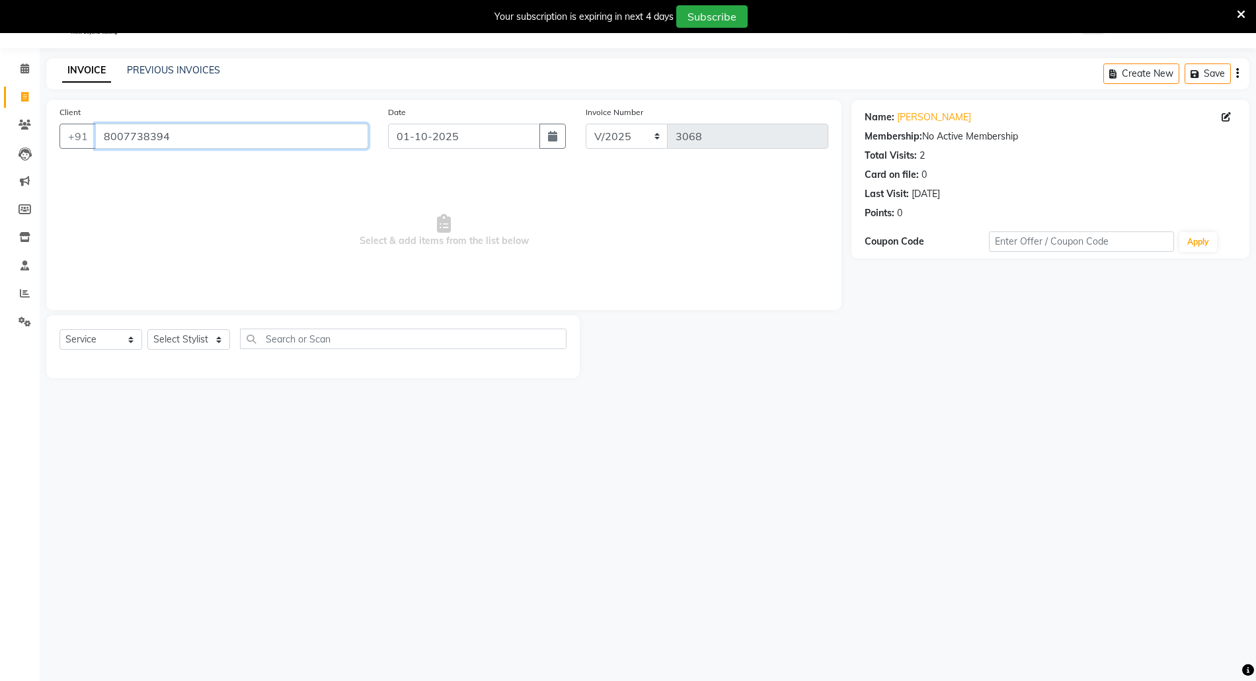
drag, startPoint x: 180, startPoint y: 130, endPoint x: 0, endPoint y: 122, distance: 179.9
click at [0, 122] on app-home "08047224946 Select Location × Euforic, Thane WhatsApp Status ✕ Status: Connecte…" at bounding box center [628, 199] width 1256 height 397
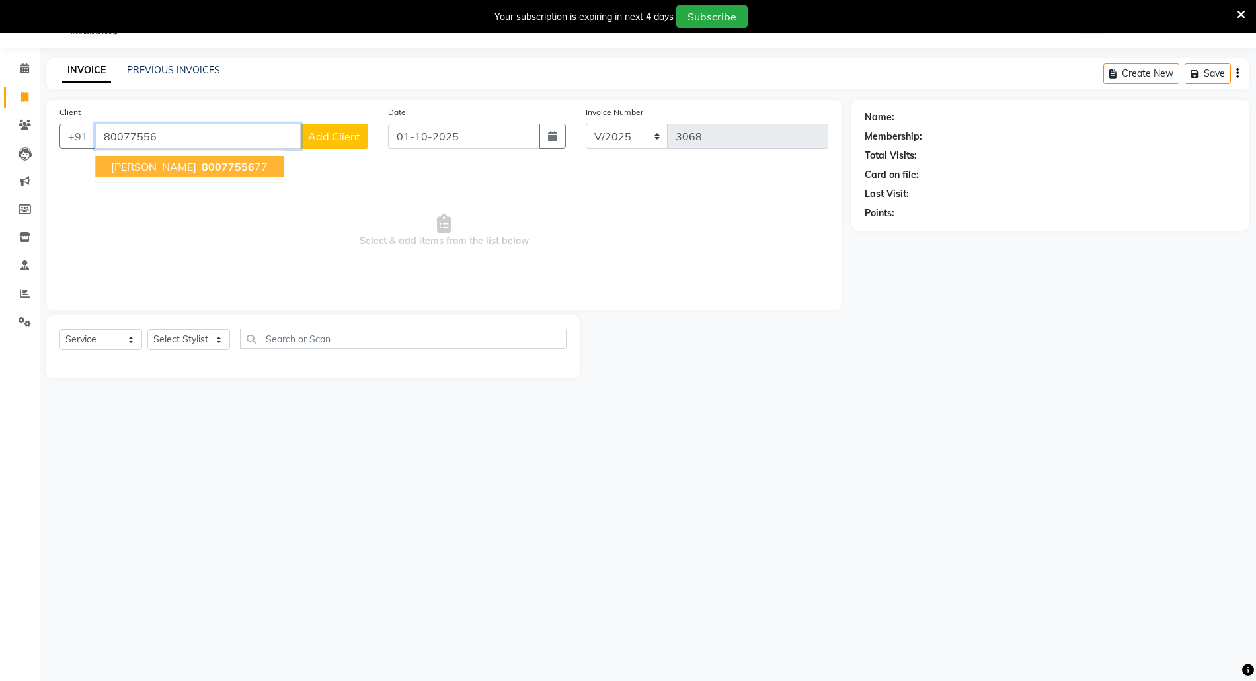
click at [132, 157] on button "[PERSON_NAME] 80077556 77" at bounding box center [189, 166] width 188 height 21
type input "8007755677"
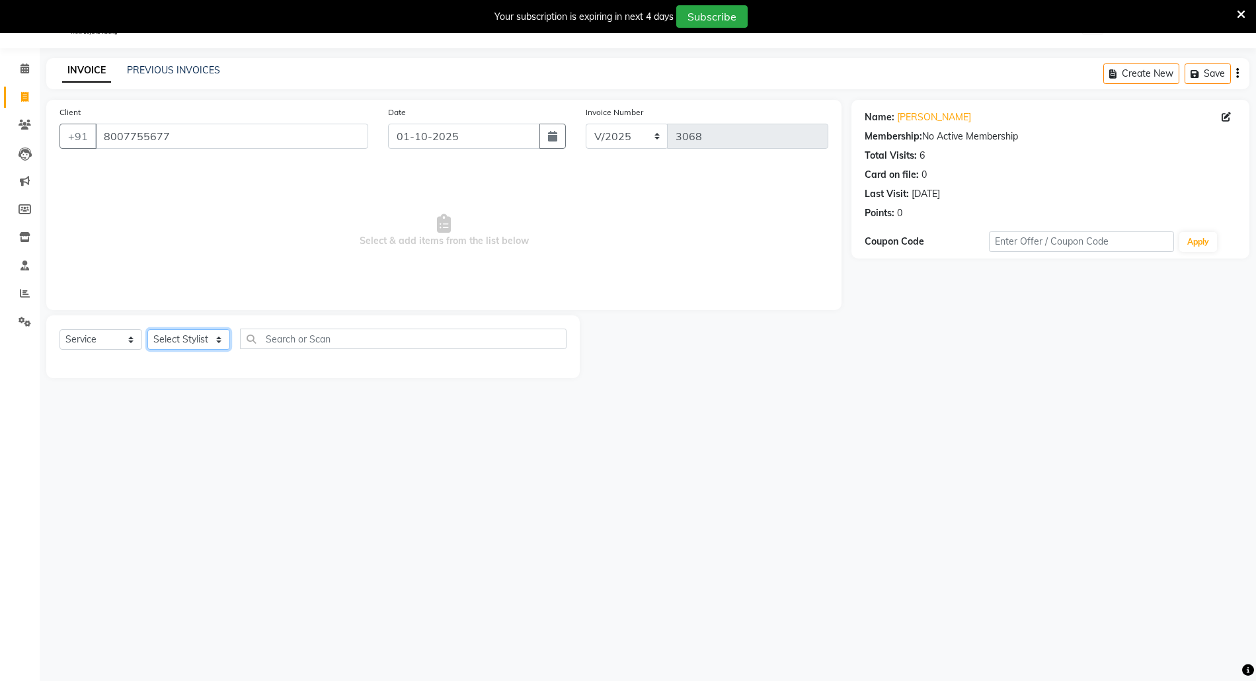
click at [189, 331] on select "Select Stylist [PERSON_NAME] Aatik Salmanai Admin [PERSON_NAME] [PERSON_NAME] […" at bounding box center [188, 339] width 83 height 20
select select "33147"
click at [147, 329] on select "Select Stylist [PERSON_NAME] Aatik Salmanai Admin [PERSON_NAME] [PERSON_NAME] […" at bounding box center [188, 339] width 83 height 20
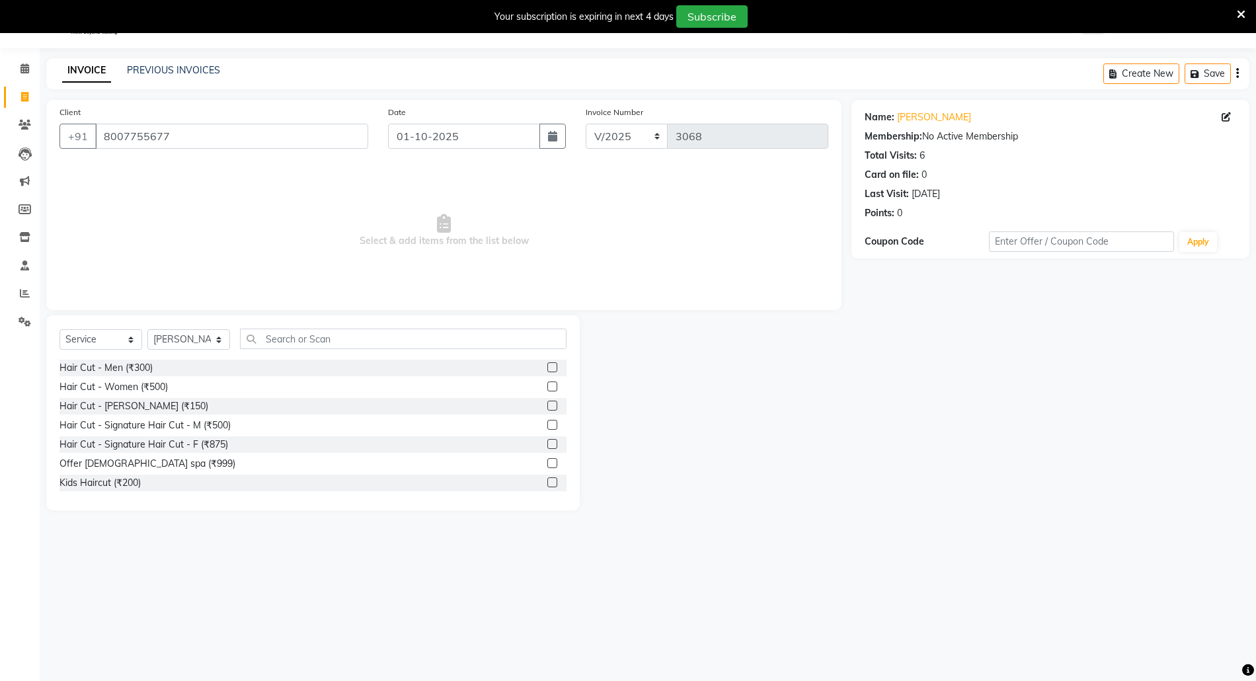
click at [547, 368] on label at bounding box center [552, 367] width 10 height 10
click at [547, 368] on input "checkbox" at bounding box center [551, 367] width 9 height 9
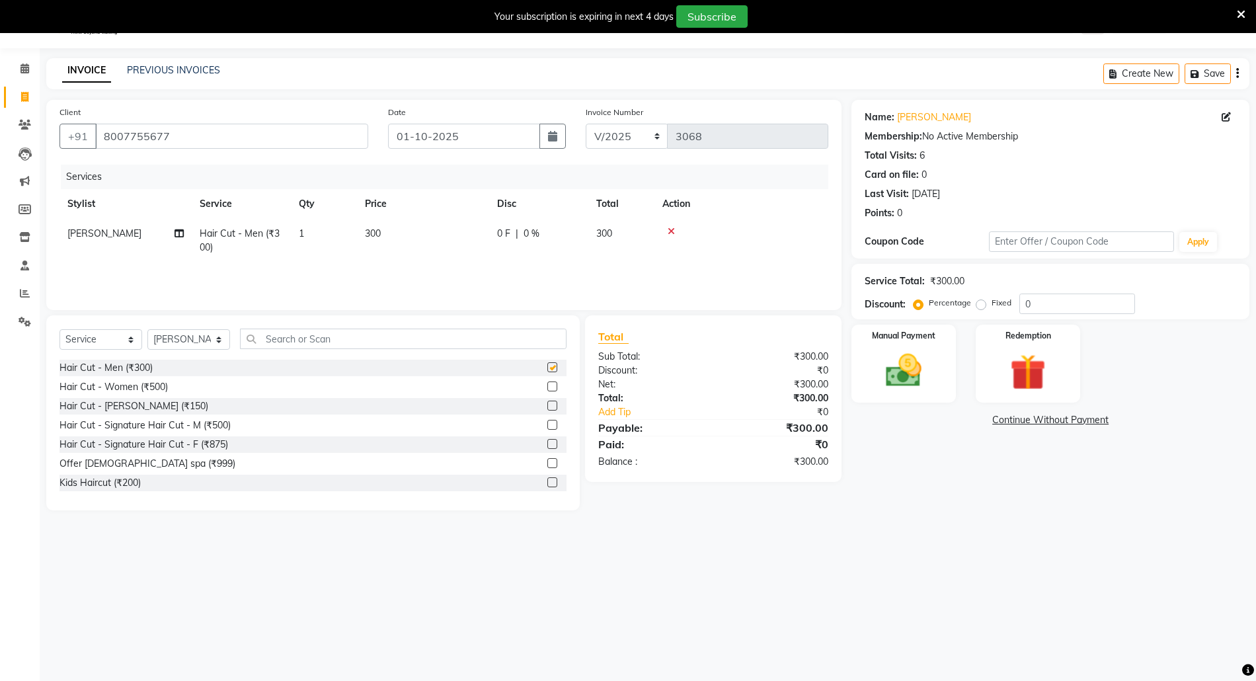
checkbox input "false"
click at [907, 375] on img at bounding box center [903, 370] width 61 height 43
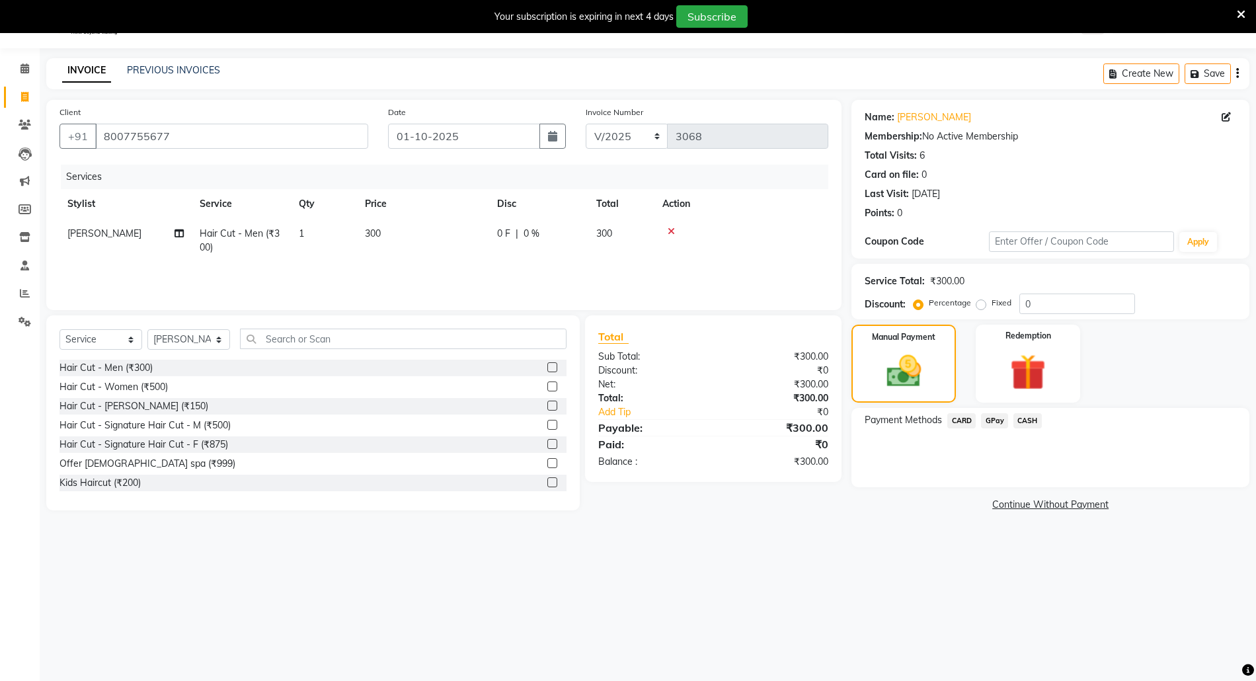
click at [995, 419] on span "GPay" at bounding box center [994, 420] width 27 height 15
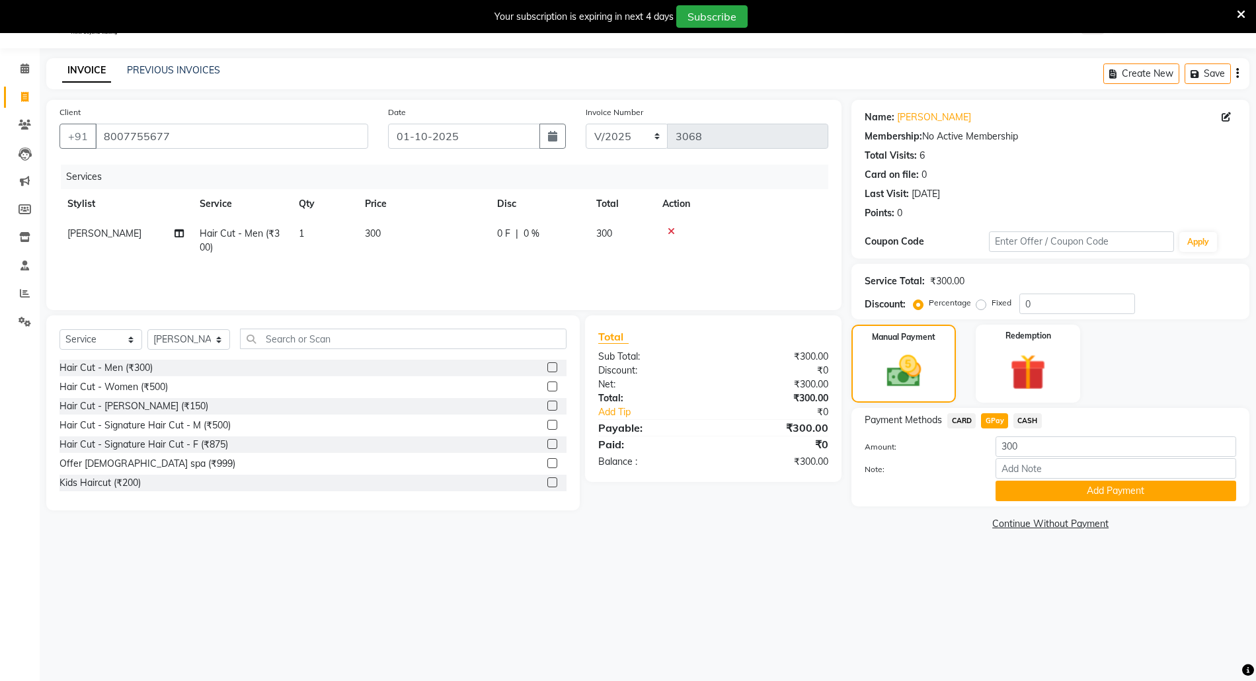
drag, startPoint x: 1002, startPoint y: 432, endPoint x: 1032, endPoint y: 498, distance: 73.3
click at [1032, 498] on button "Add Payment" at bounding box center [1115, 490] width 241 height 20
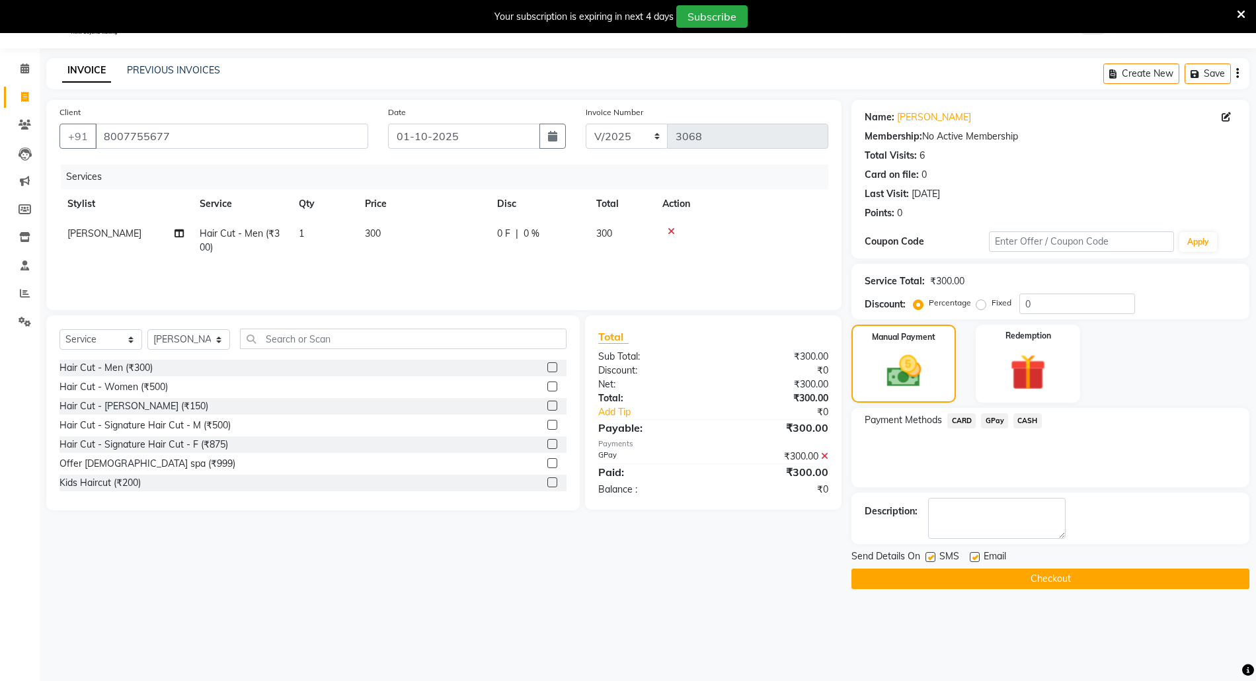
click at [1018, 577] on button "Checkout" at bounding box center [1050, 578] width 398 height 20
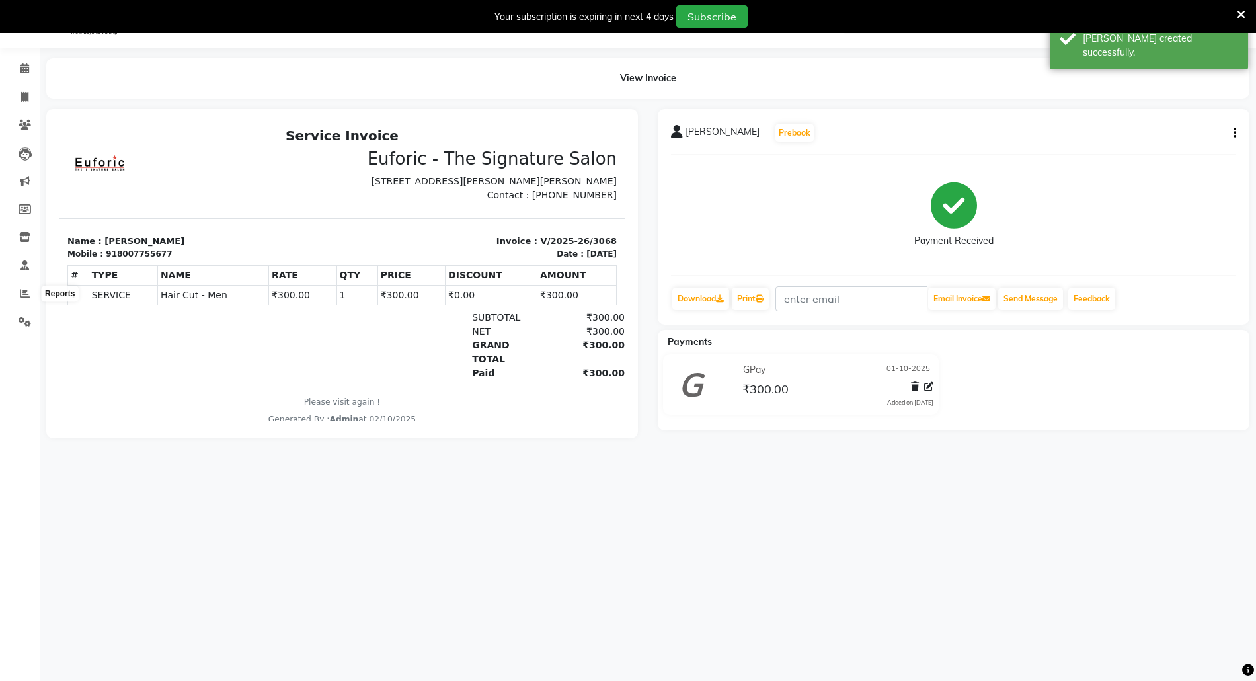
click at [19, 281] on li "Reports" at bounding box center [20, 294] width 40 height 28
click at [27, 297] on icon at bounding box center [25, 293] width 10 height 10
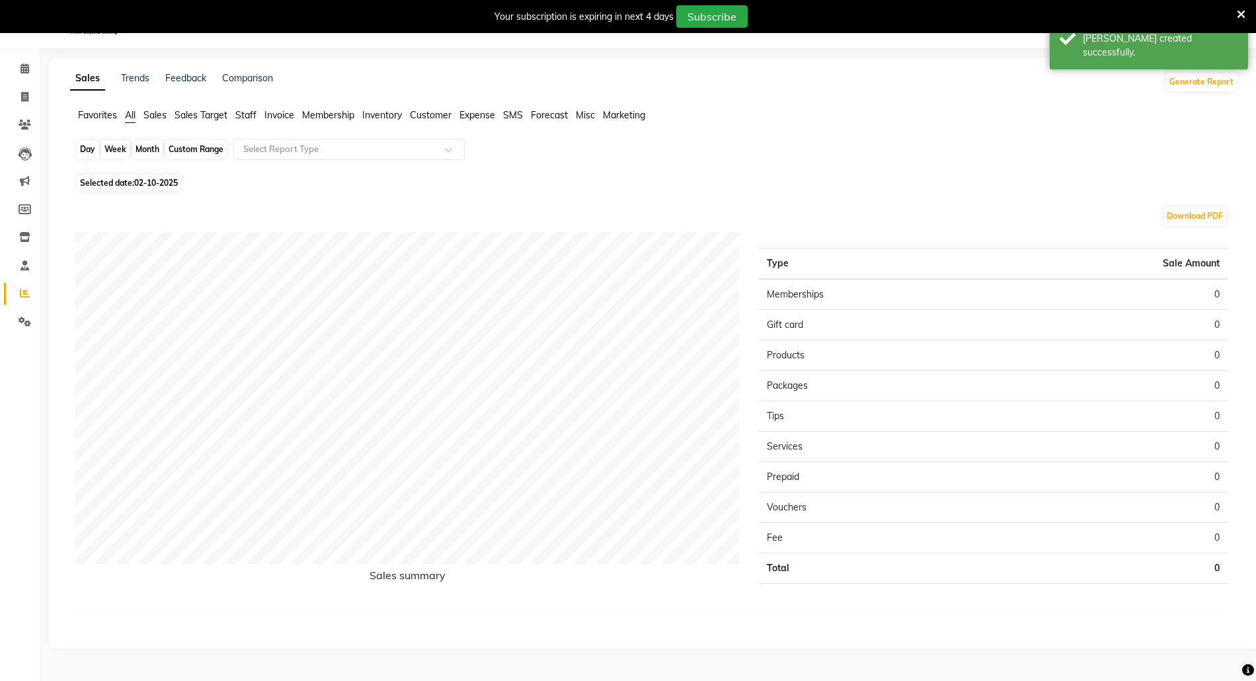
click at [87, 148] on div "Day" at bounding box center [88, 149] width 22 height 19
select select "10"
select select "2025"
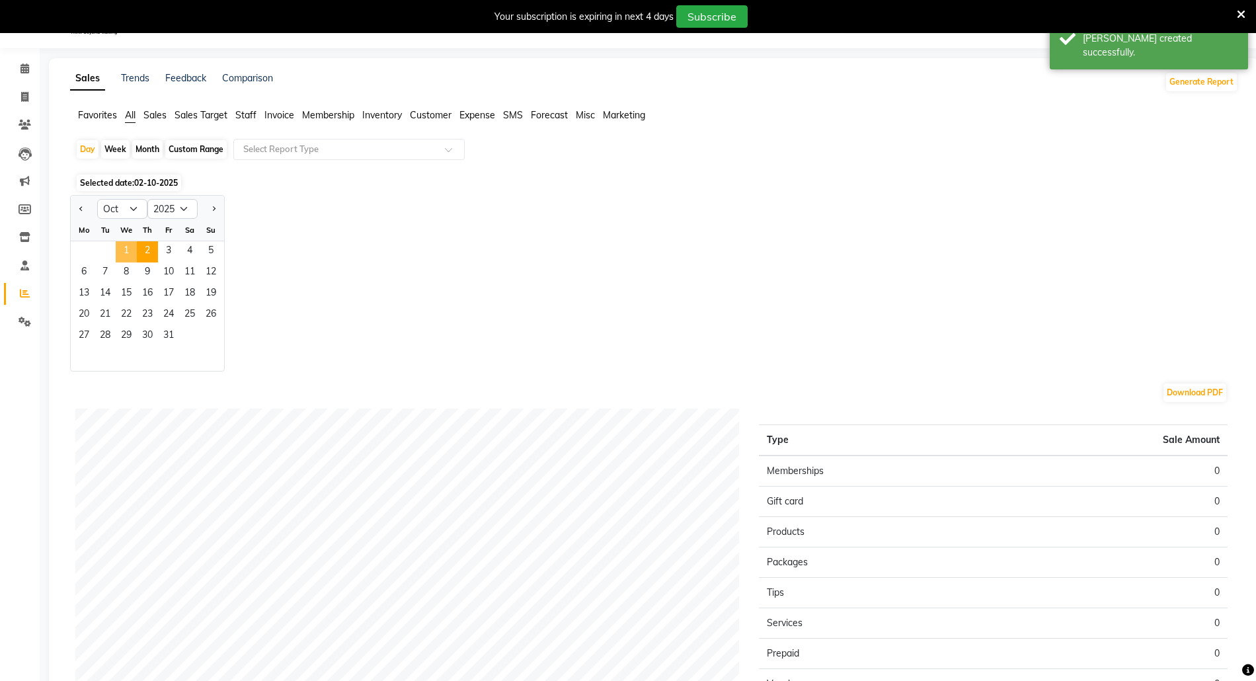
click at [120, 257] on span "1" at bounding box center [126, 251] width 21 height 21
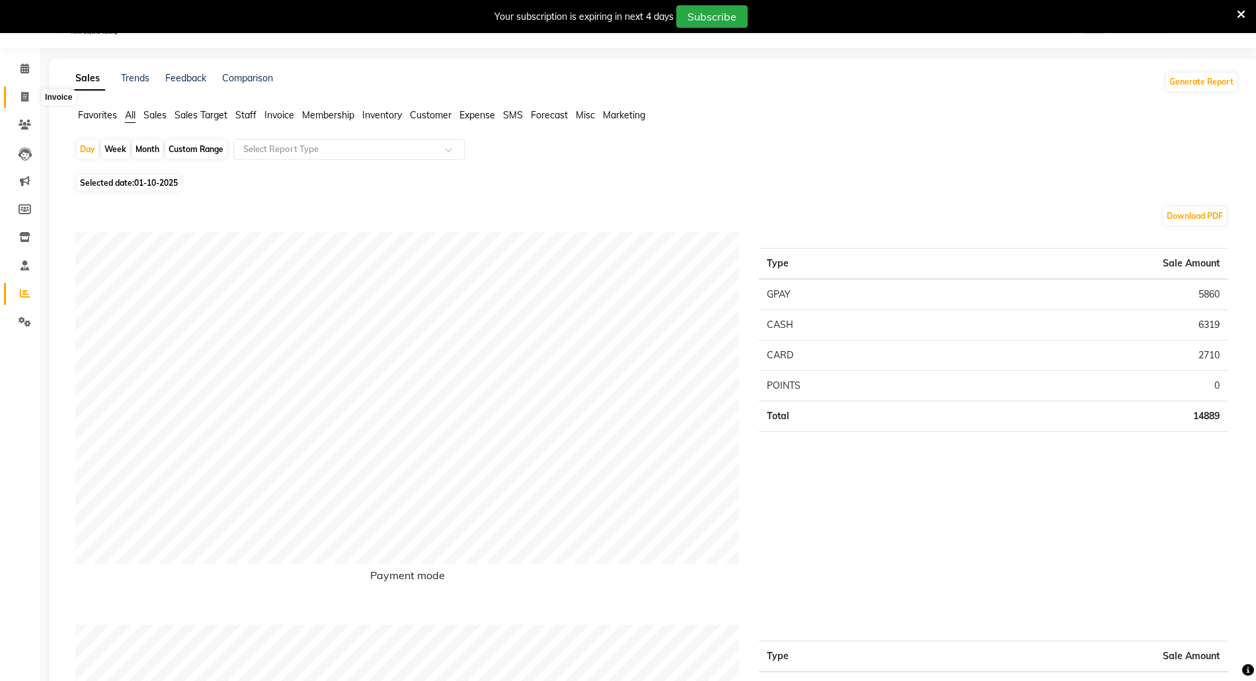
click at [14, 99] on span at bounding box center [24, 97] width 23 height 15
select select "5063"
select select "service"
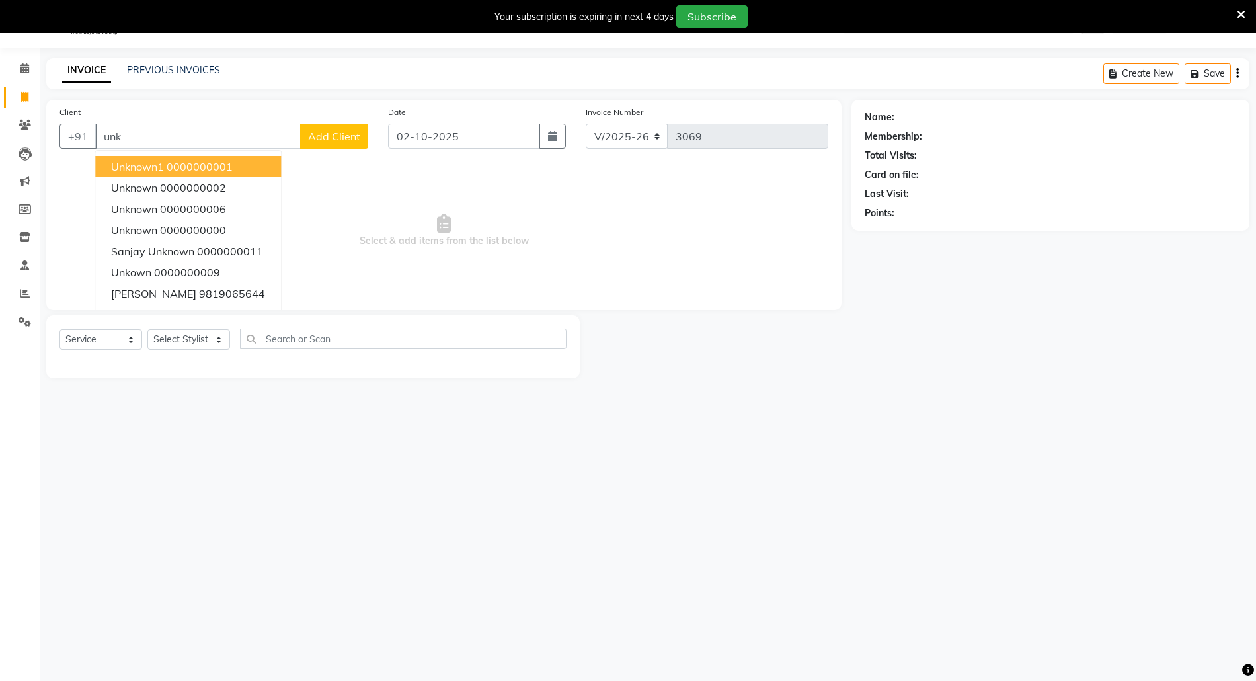
click at [145, 167] on span "Unknown1" at bounding box center [137, 166] width 53 height 13
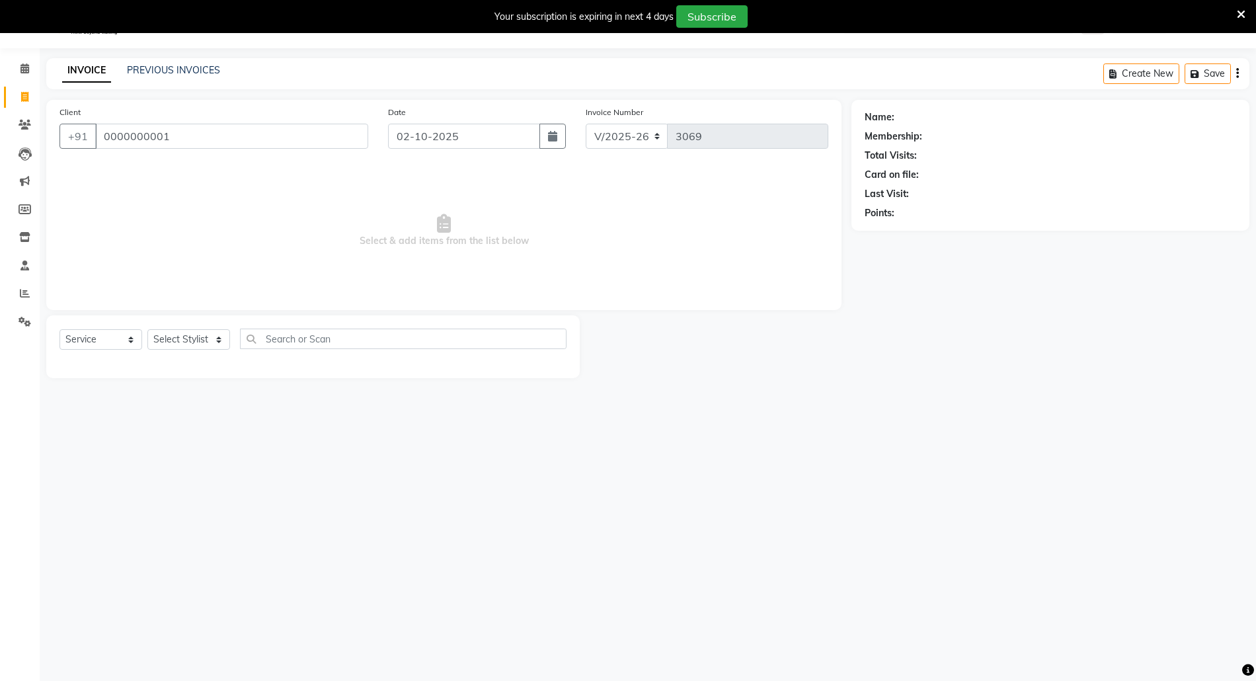
type input "0000000001"
click at [173, 340] on select "Select Stylist [PERSON_NAME] Aatik Salmanai Admin [PERSON_NAME] [PERSON_NAME] […" at bounding box center [188, 339] width 83 height 20
select select "31986"
click at [147, 329] on select "Select Stylist [PERSON_NAME] Aatik Salmanai Admin [PERSON_NAME] [PERSON_NAME] […" at bounding box center [188, 339] width 83 height 20
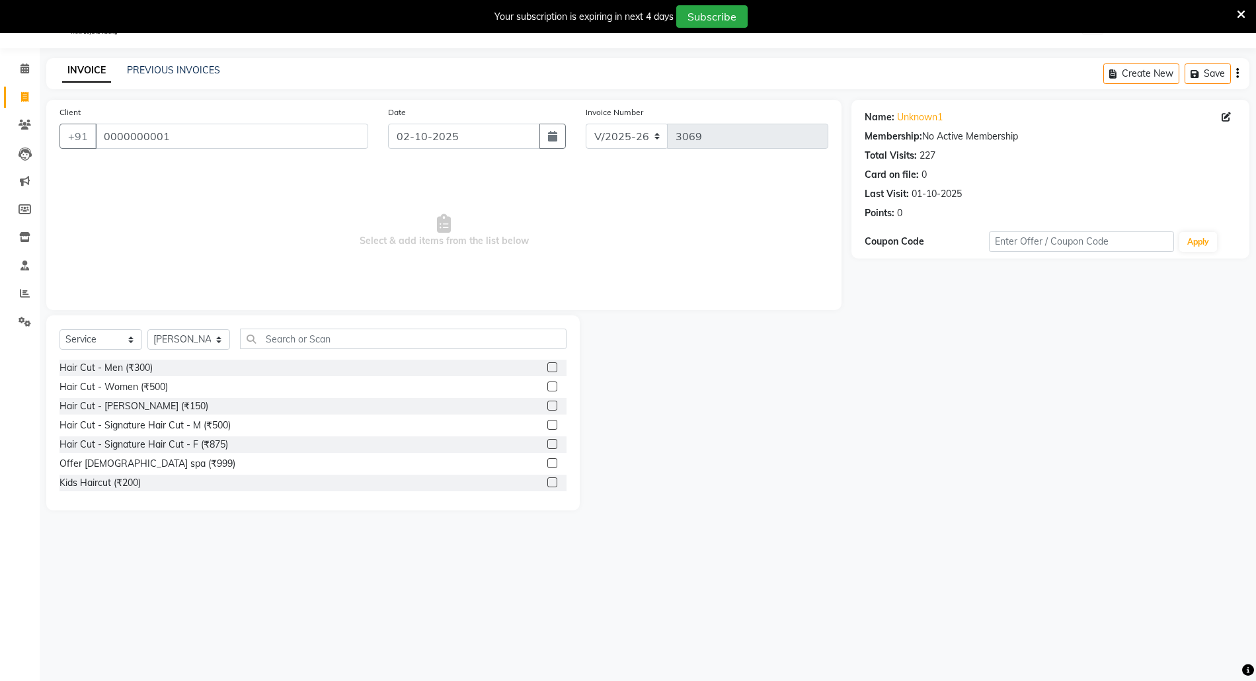
click at [547, 402] on label at bounding box center [552, 405] width 10 height 10
click at [547, 402] on input "checkbox" at bounding box center [551, 406] width 9 height 9
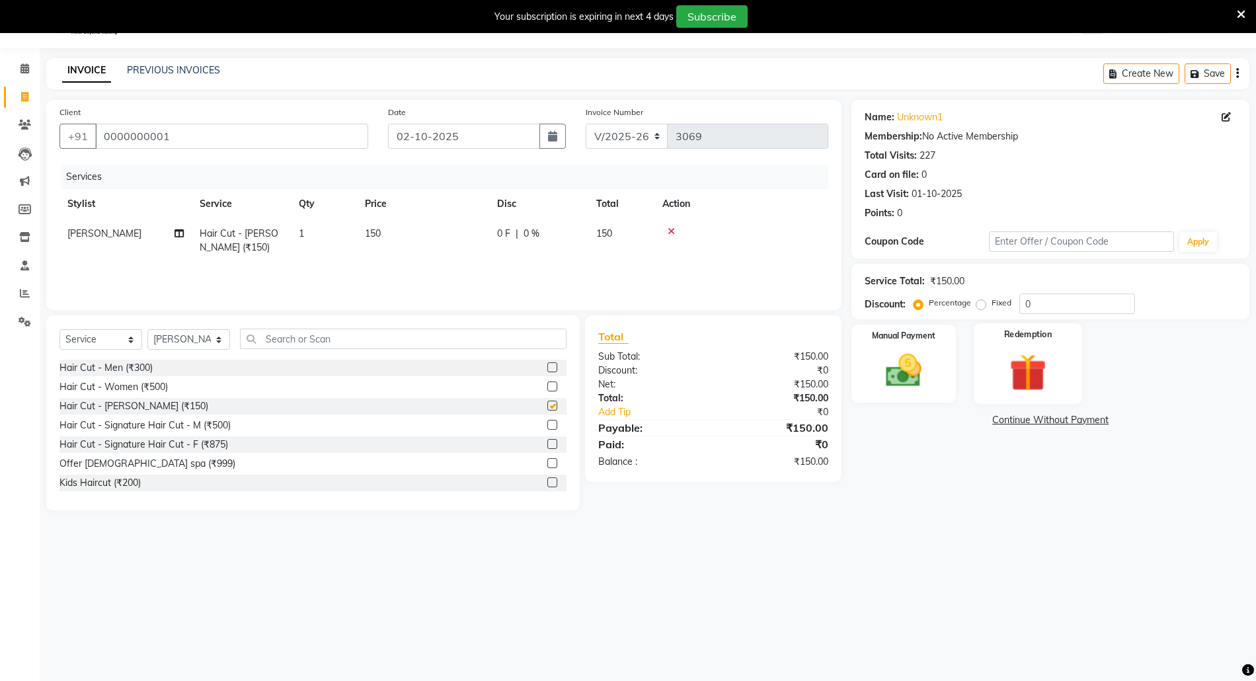
checkbox input "false"
click at [1024, 307] on input "0" at bounding box center [1077, 303] width 116 height 20
type input "20"
click at [905, 358] on img at bounding box center [903, 370] width 61 height 43
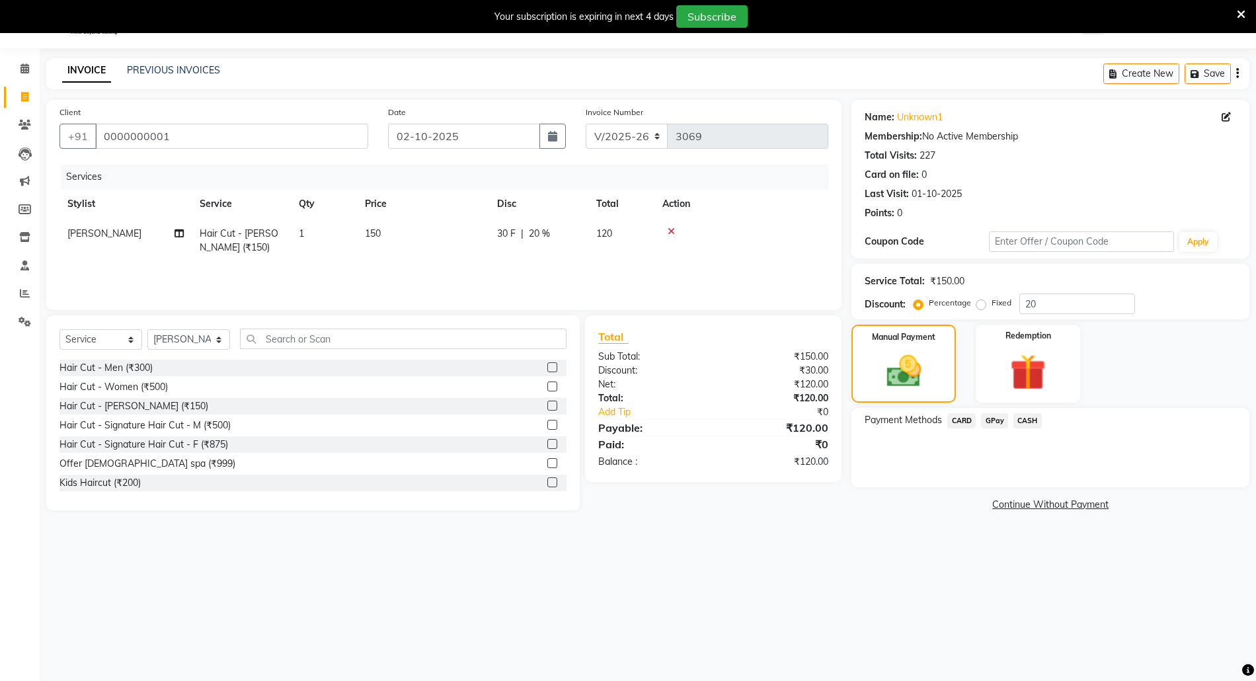
drag, startPoint x: 995, startPoint y: 422, endPoint x: 1053, endPoint y: 496, distance: 94.1
click at [1003, 429] on div "GPay" at bounding box center [991, 422] width 32 height 18
click at [1053, 496] on div "Name: Unknown1 Membership: No Active Membership Total Visits: 227 Card on file:…" at bounding box center [1055, 307] width 408 height 414
click at [998, 424] on span "GPay" at bounding box center [994, 420] width 27 height 15
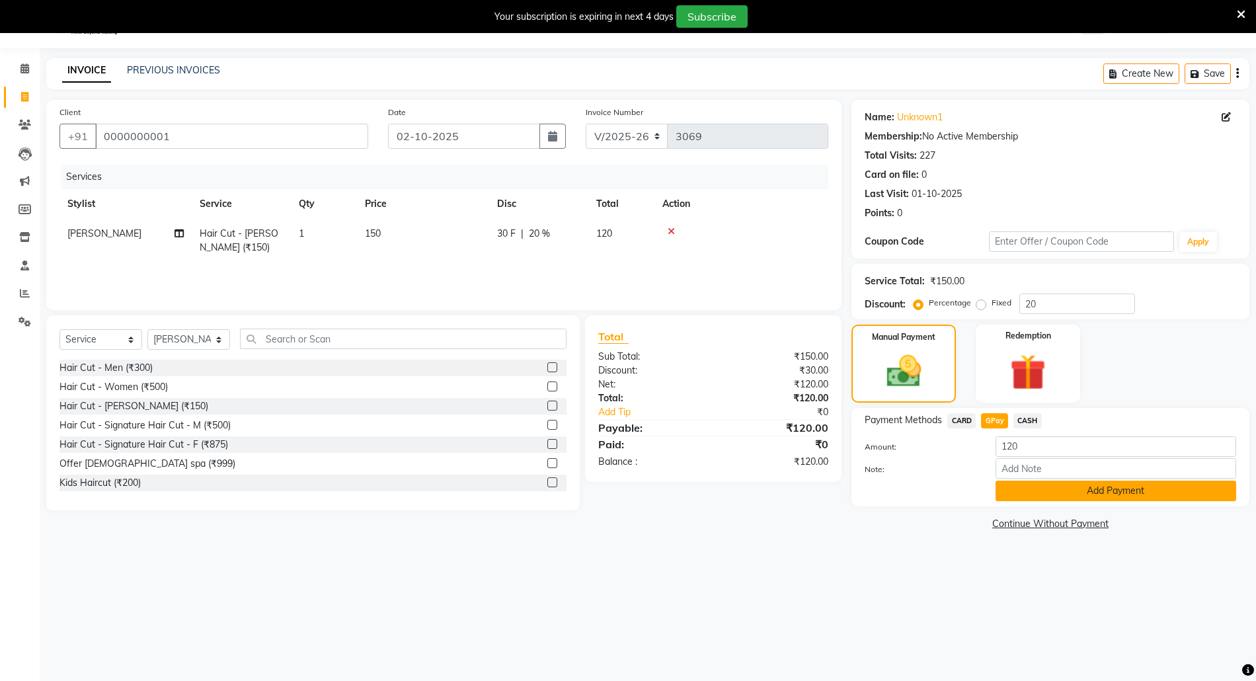
click at [1026, 492] on button "Add Payment" at bounding box center [1115, 490] width 241 height 20
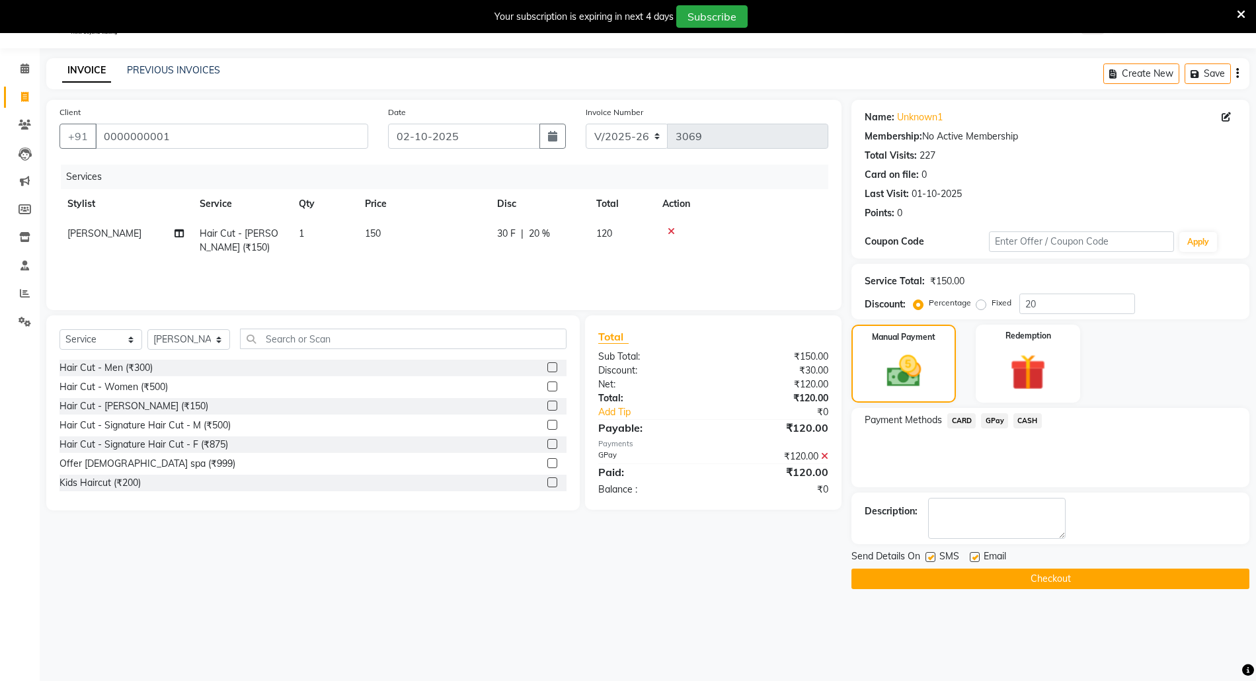
click at [1034, 584] on button "Checkout" at bounding box center [1050, 578] width 398 height 20
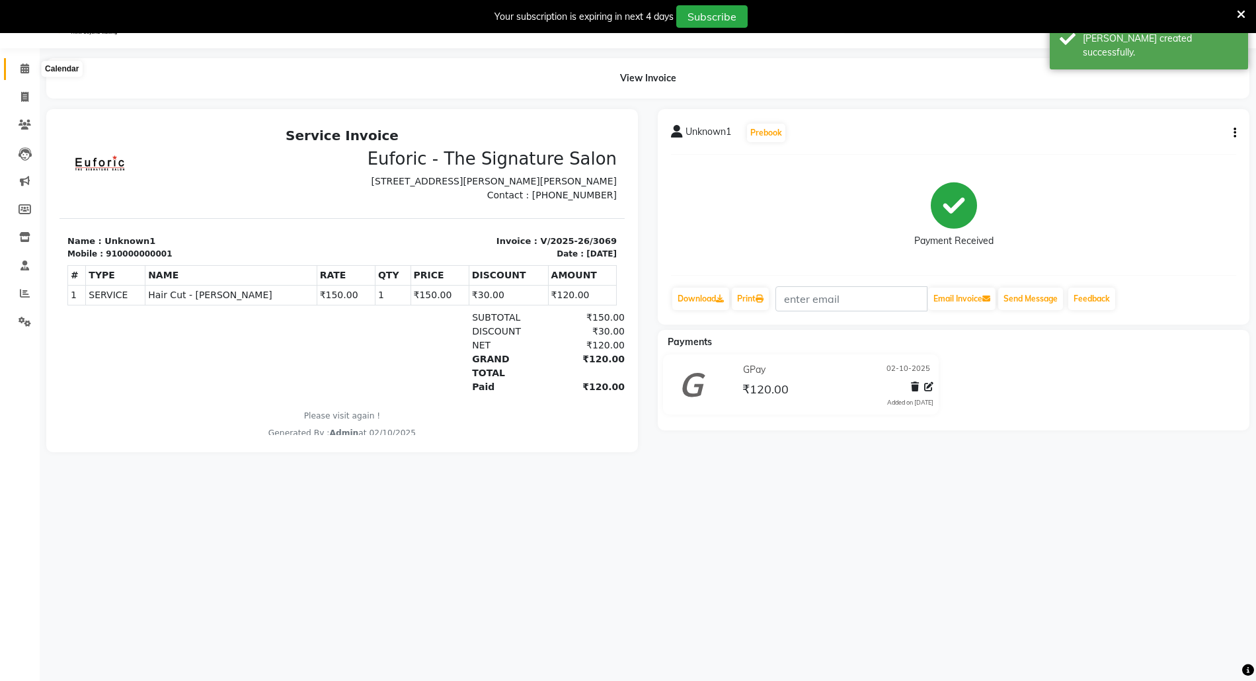
click at [14, 61] on span at bounding box center [24, 68] width 23 height 15
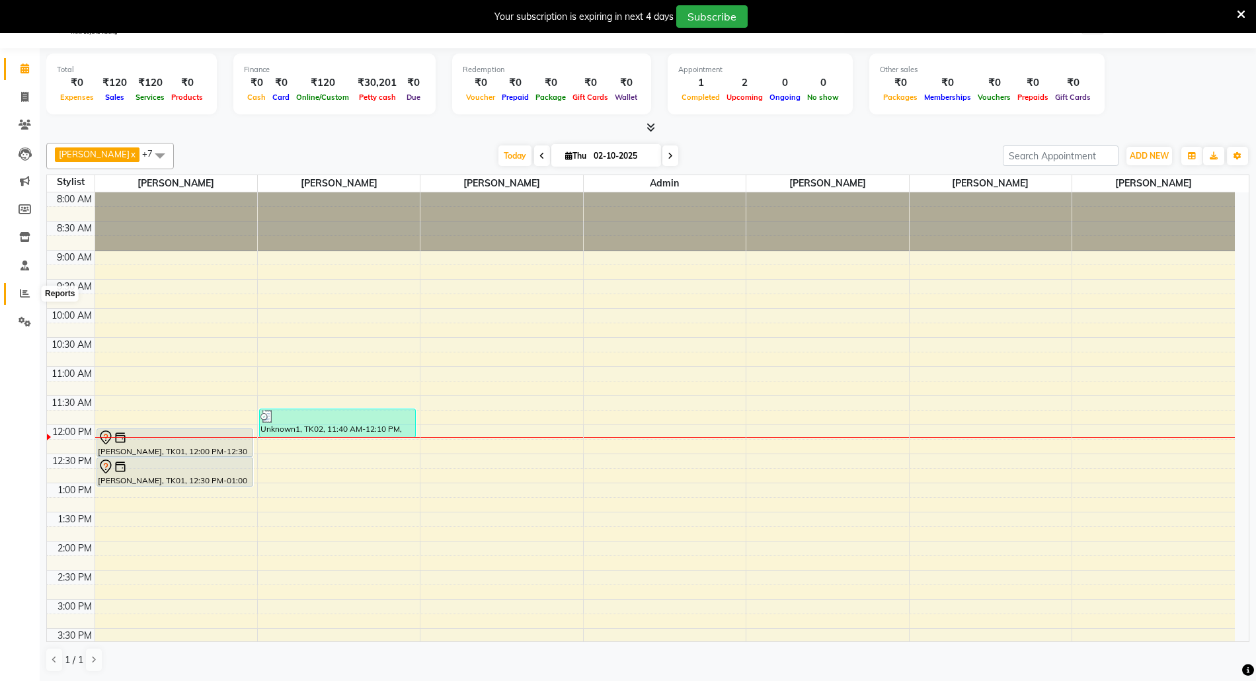
click at [17, 295] on span at bounding box center [24, 293] width 23 height 15
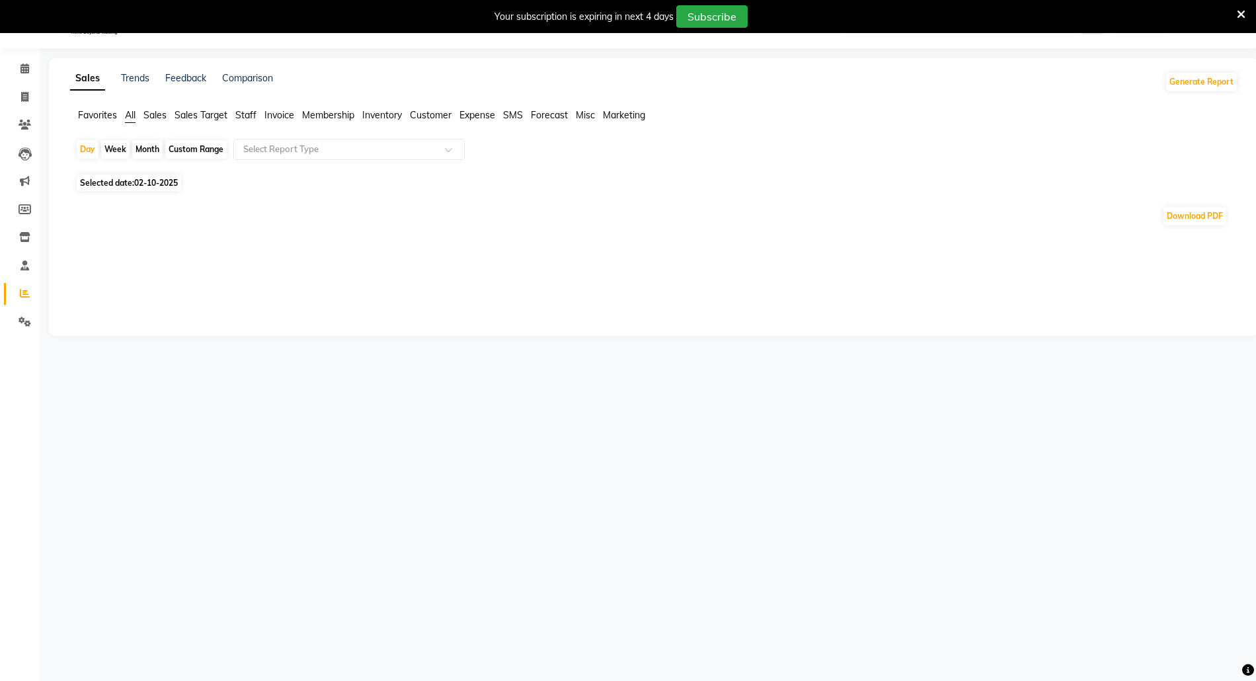
drag, startPoint x: 82, startPoint y: 144, endPoint x: 117, endPoint y: 186, distance: 54.9
click at [82, 144] on div "Day" at bounding box center [88, 149] width 22 height 19
select select "10"
select select "2025"
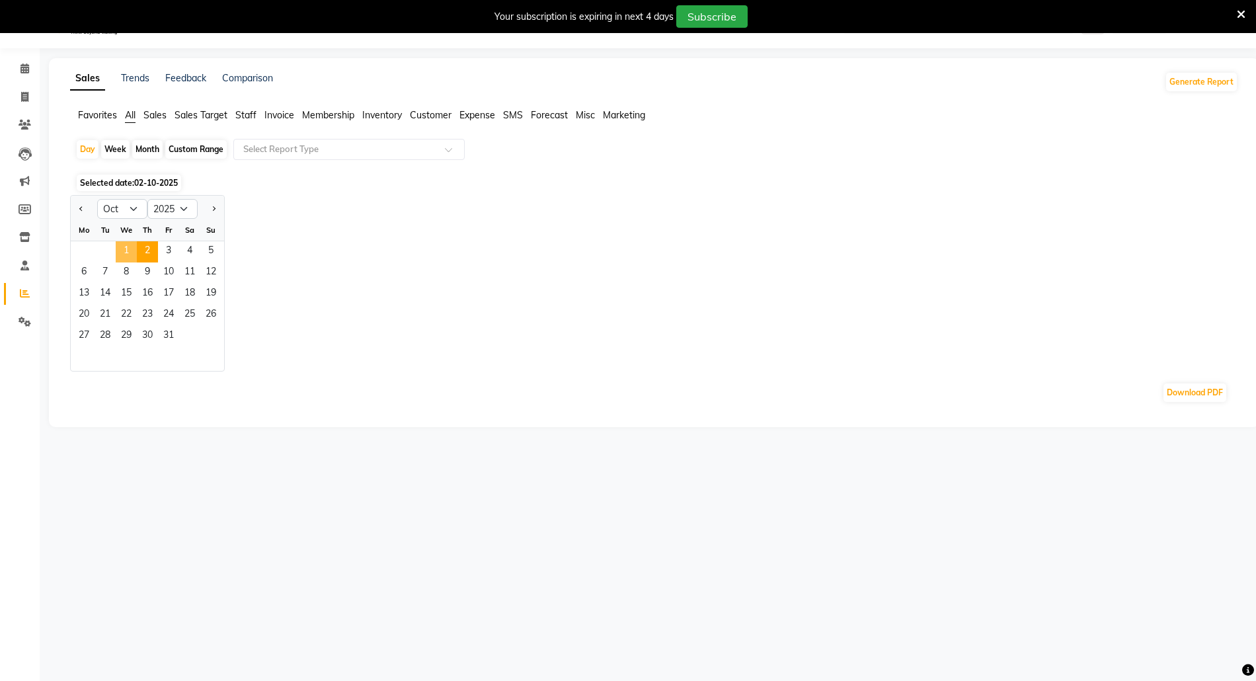
click at [126, 252] on span "1" at bounding box center [126, 251] width 21 height 21
click at [124, 249] on span "1" at bounding box center [126, 251] width 21 height 21
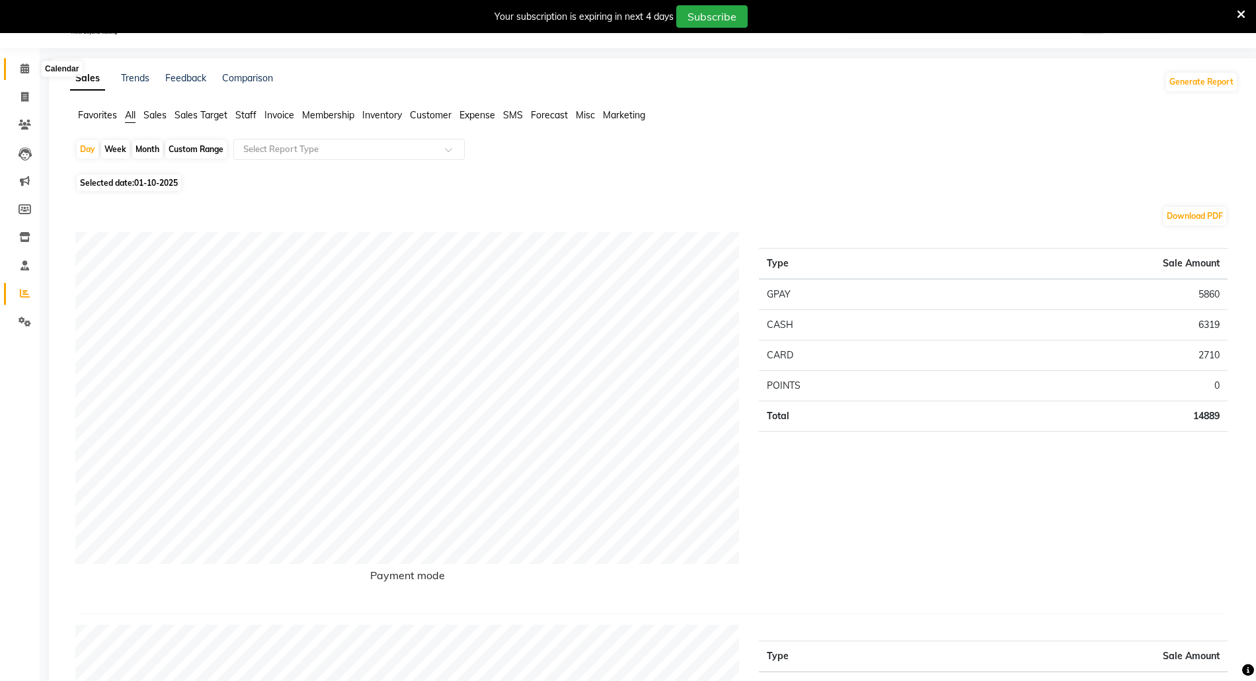
click at [24, 63] on icon at bounding box center [24, 68] width 9 height 10
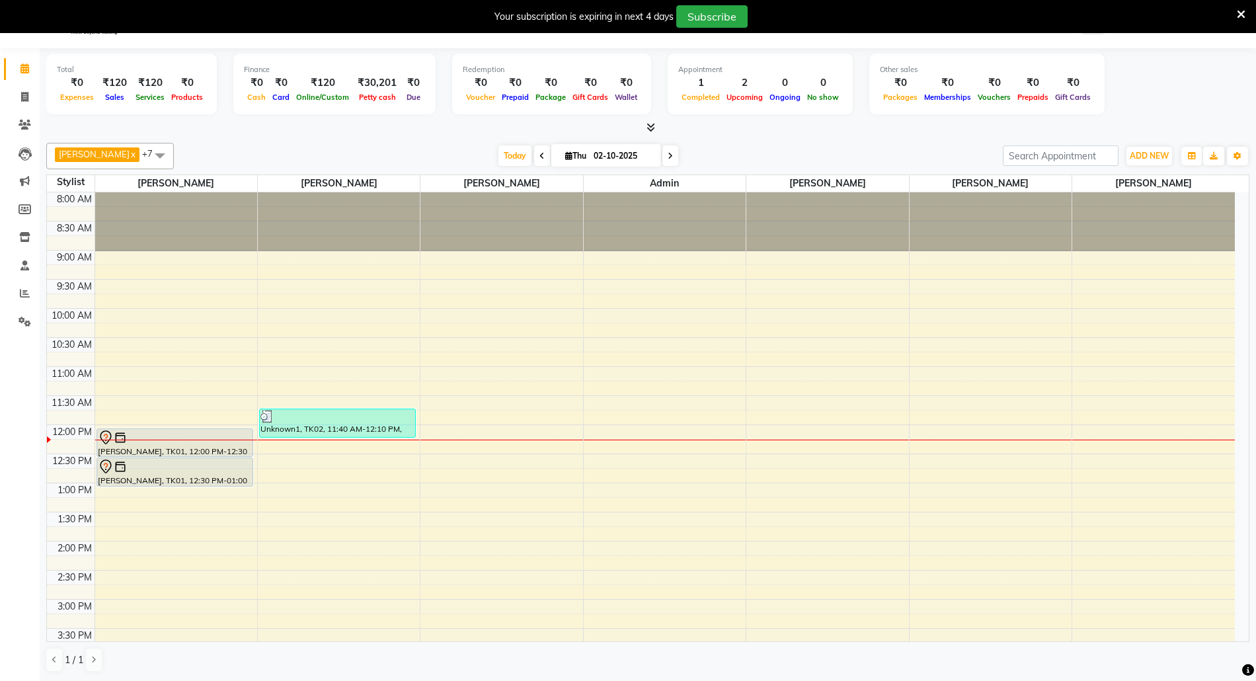
scroll to position [176, 0]
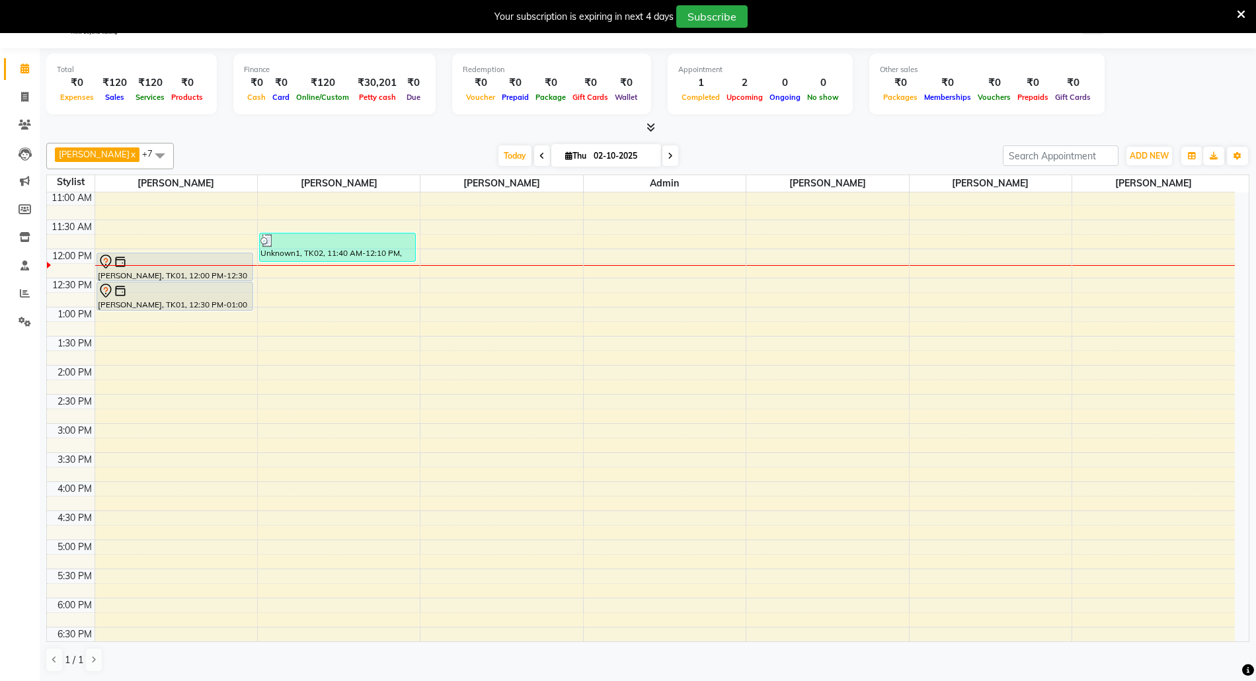
click at [1116, 489] on td at bounding box center [665, 488] width 1140 height 15
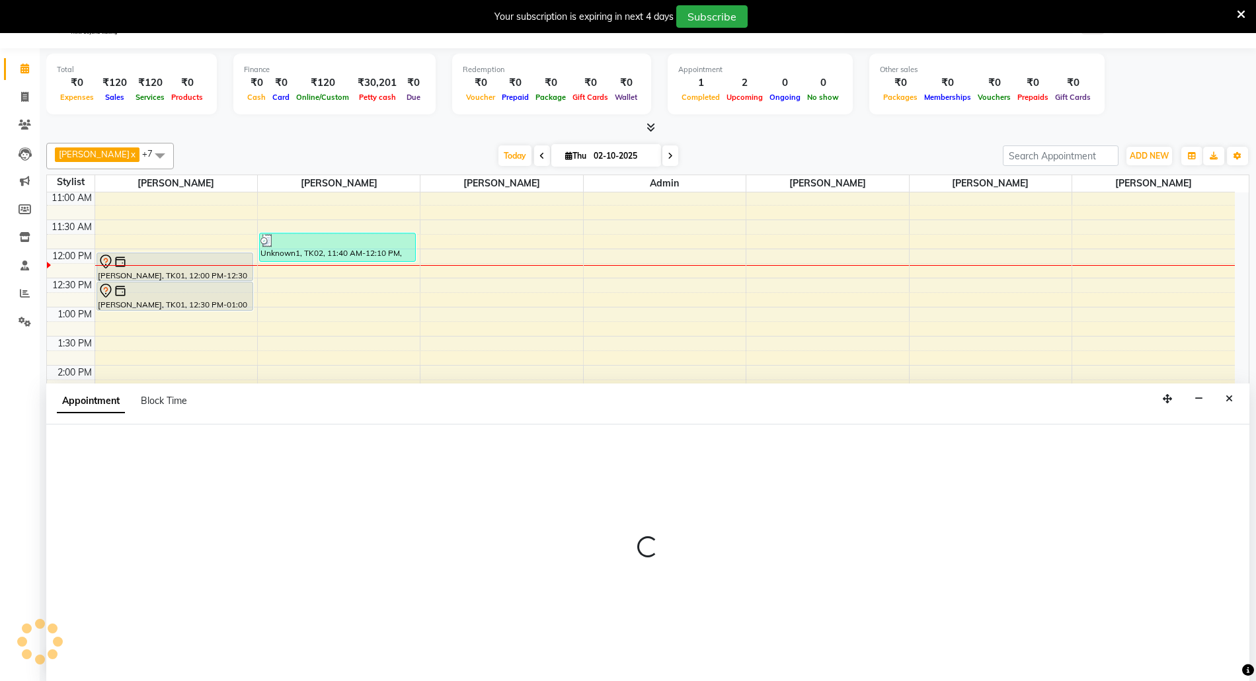
scroll to position [34, 0]
select select "58800"
select select "945"
select select "tentative"
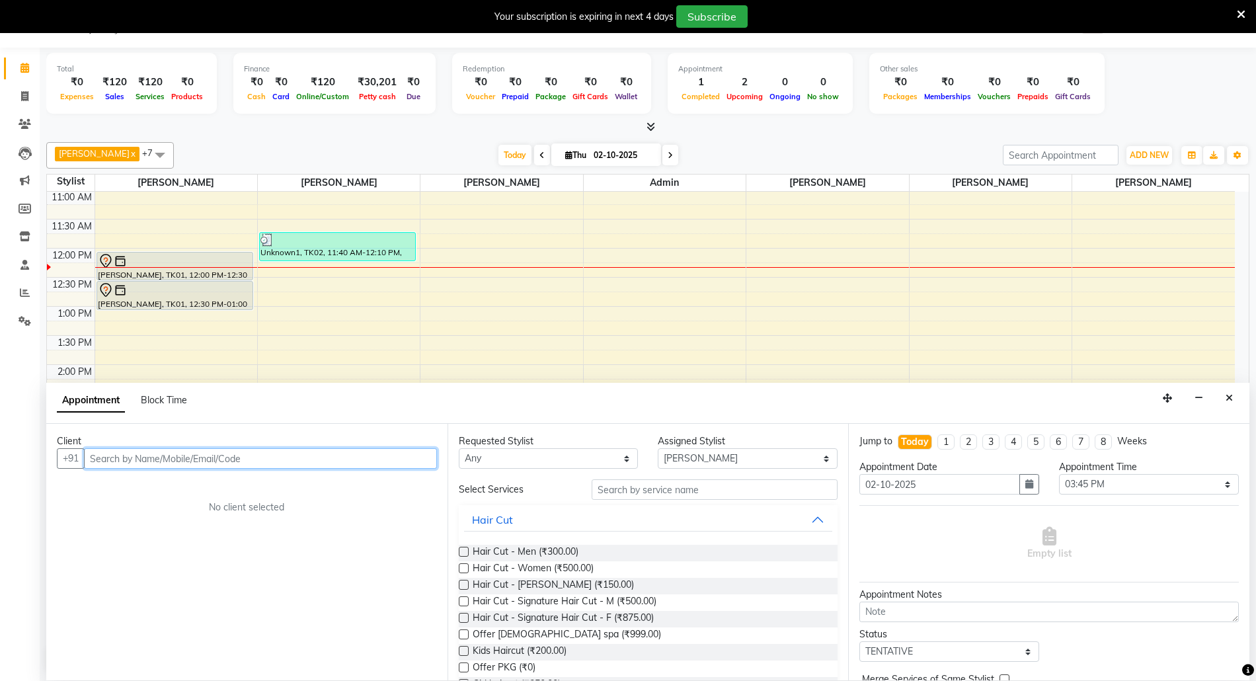
click at [199, 464] on input "text" at bounding box center [260, 458] width 353 height 20
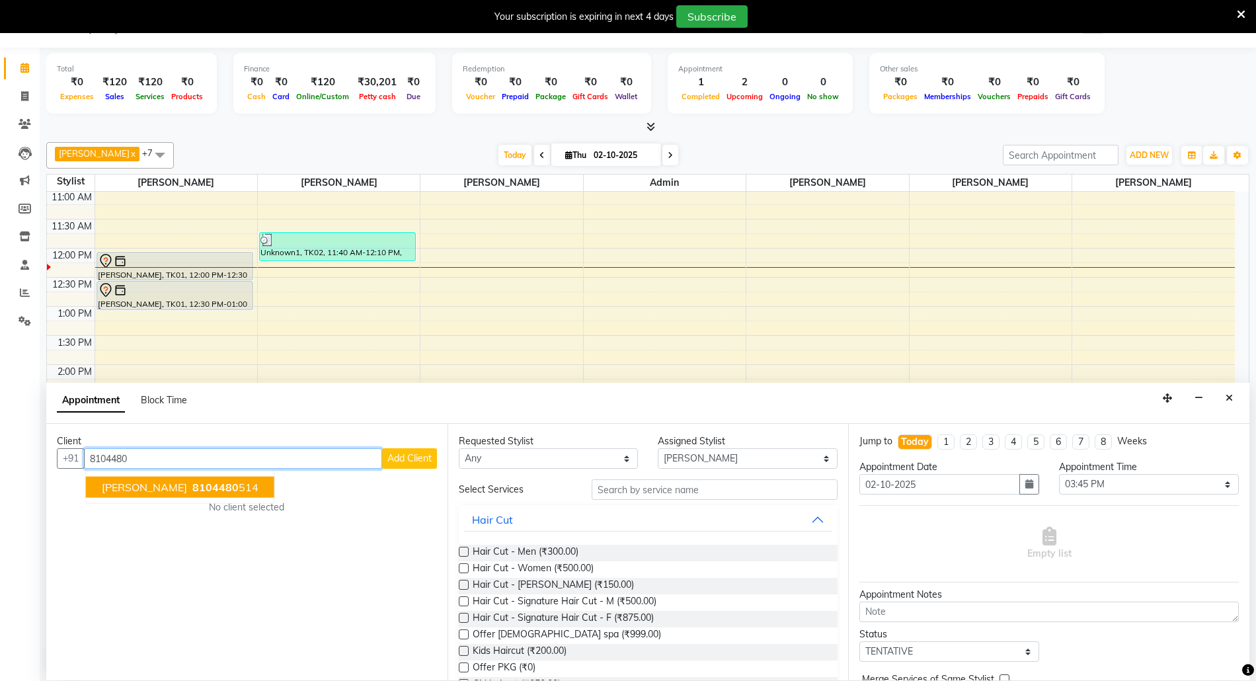
click at [184, 477] on button "[PERSON_NAME] 8104480 514" at bounding box center [180, 486] width 188 height 21
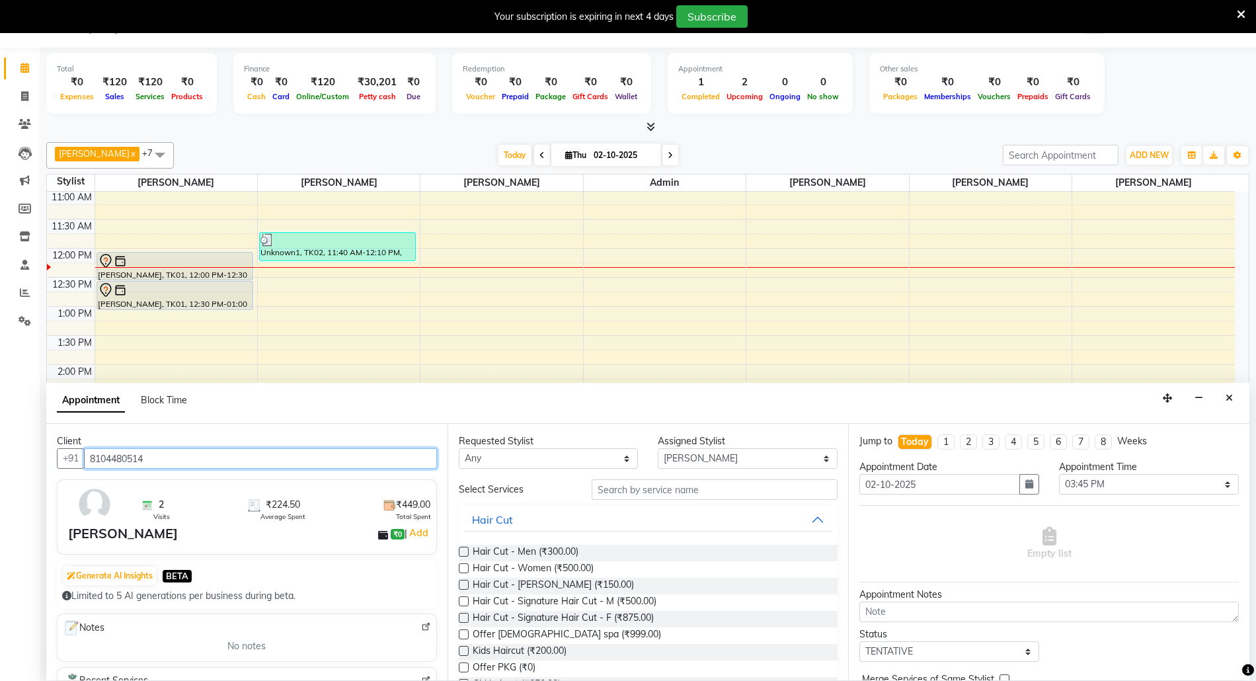
type input "8104480514"
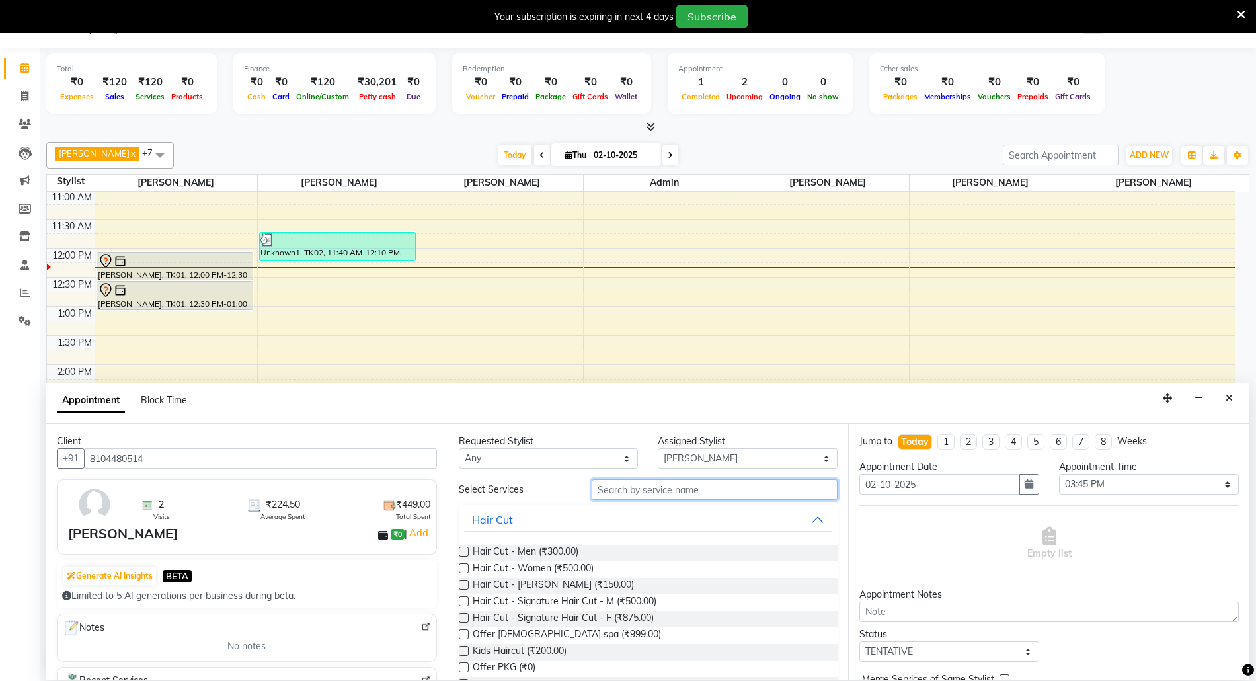
click at [653, 481] on input "text" at bounding box center [714, 489] width 246 height 20
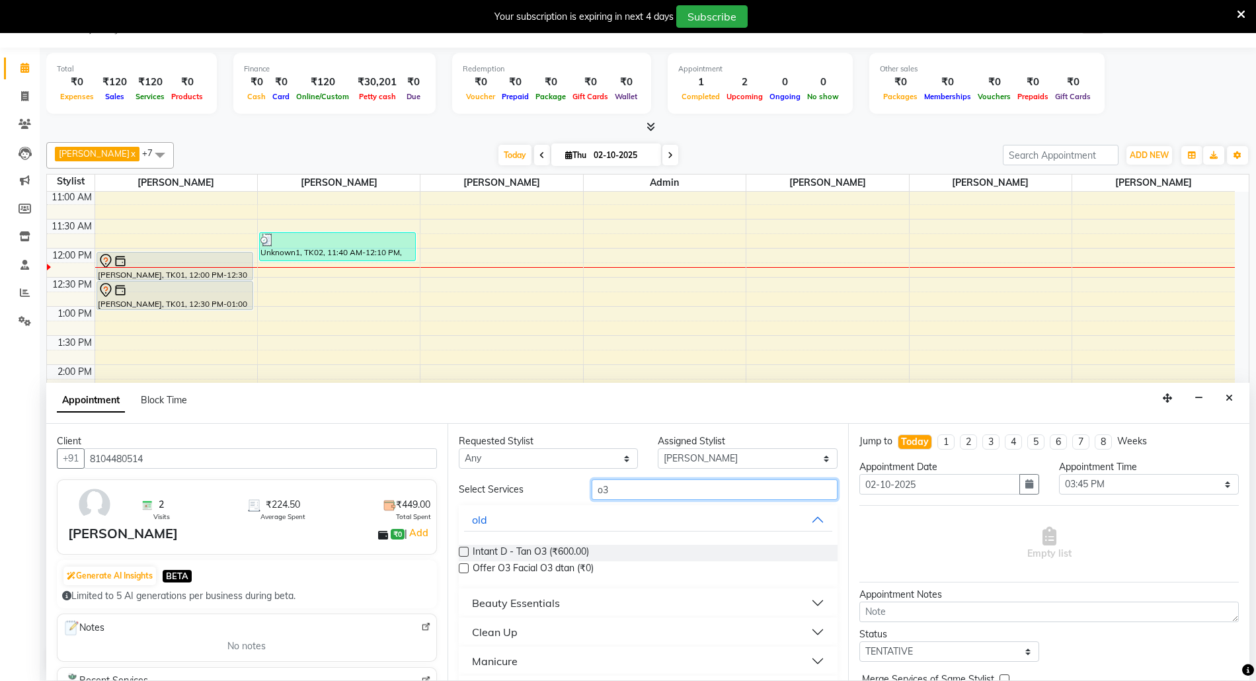
type input "o"
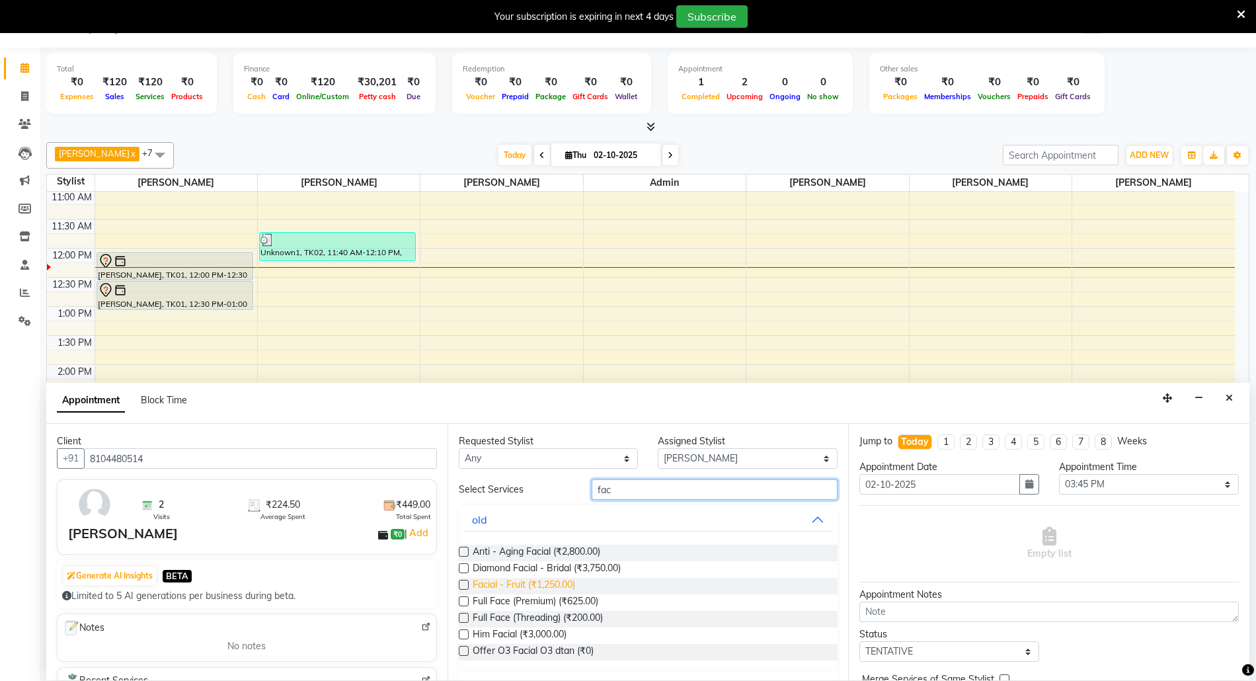
type input "fac"
click at [545, 585] on span "Facial - Fruit (₹1,250.00)" at bounding box center [524, 586] width 102 height 17
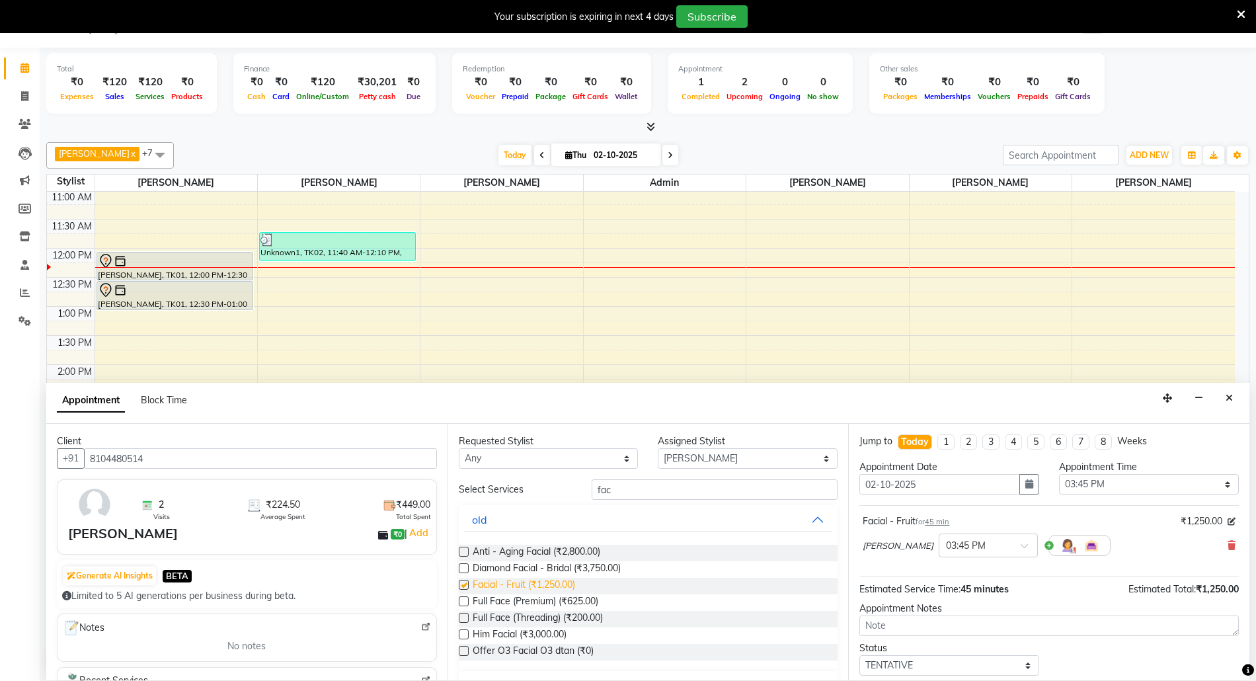
checkbox input "false"
click at [1150, 489] on select "Select 09:00 AM 09:15 AM 09:30 AM 09:45 AM 10:00 AM 10:15 AM 10:30 AM 10:45 AM …" at bounding box center [1149, 484] width 180 height 20
select select "960"
click at [1059, 475] on select "Select 09:00 AM 09:15 AM 09:30 AM 09:45 AM 10:00 AM 10:15 AM 10:30 AM 10:45 AM …" at bounding box center [1149, 484] width 180 height 20
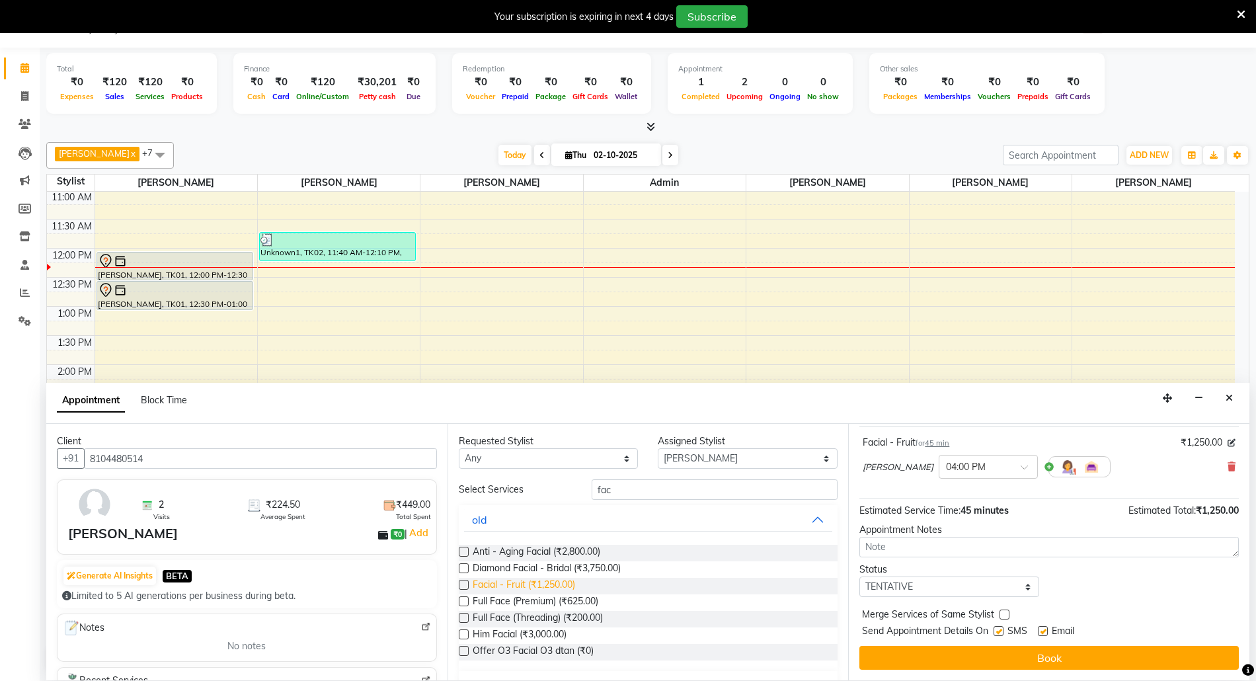
click at [559, 586] on span "Facial - Fruit (₹1,250.00)" at bounding box center [524, 586] width 102 height 17
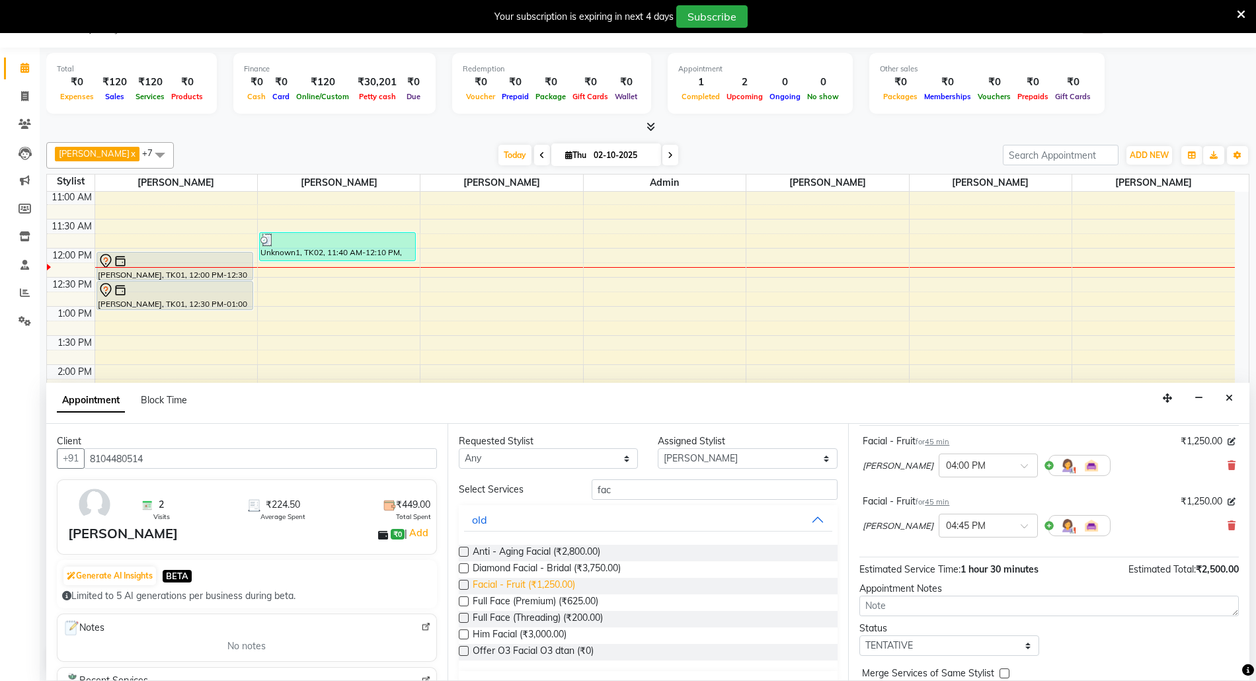
click at [559, 586] on span "Facial - Fruit (₹1,250.00)" at bounding box center [524, 586] width 102 height 17
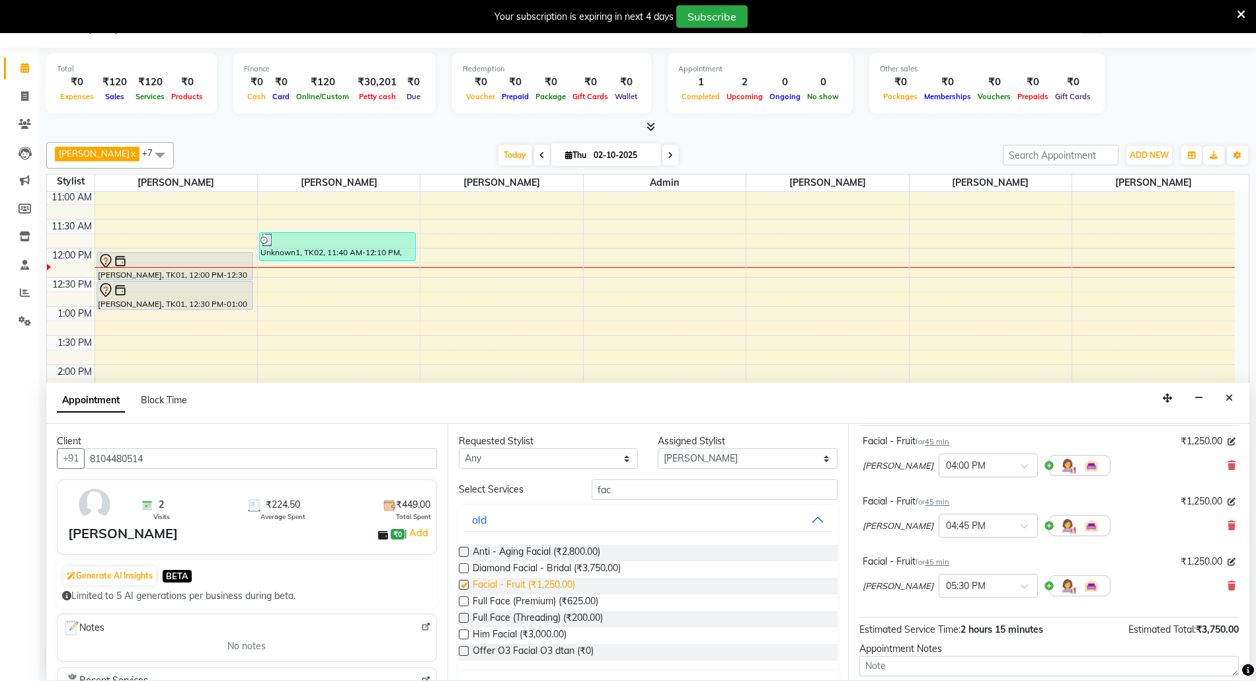
checkbox input "false"
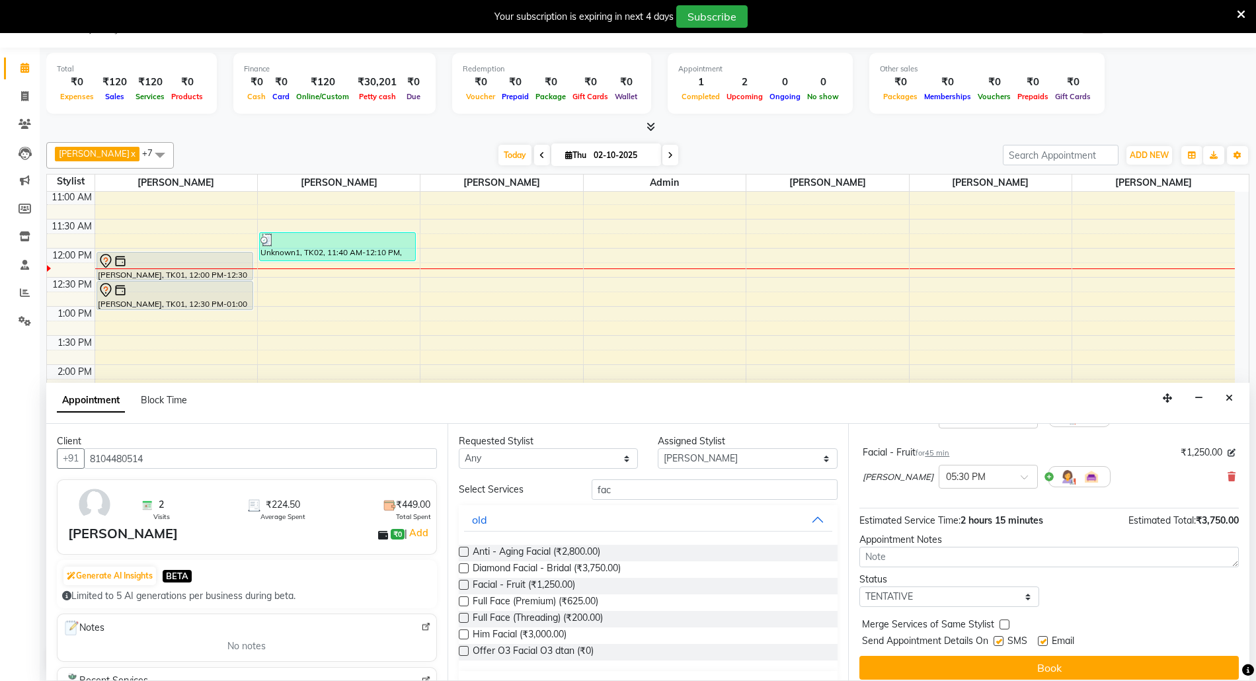
scroll to position [201, 0]
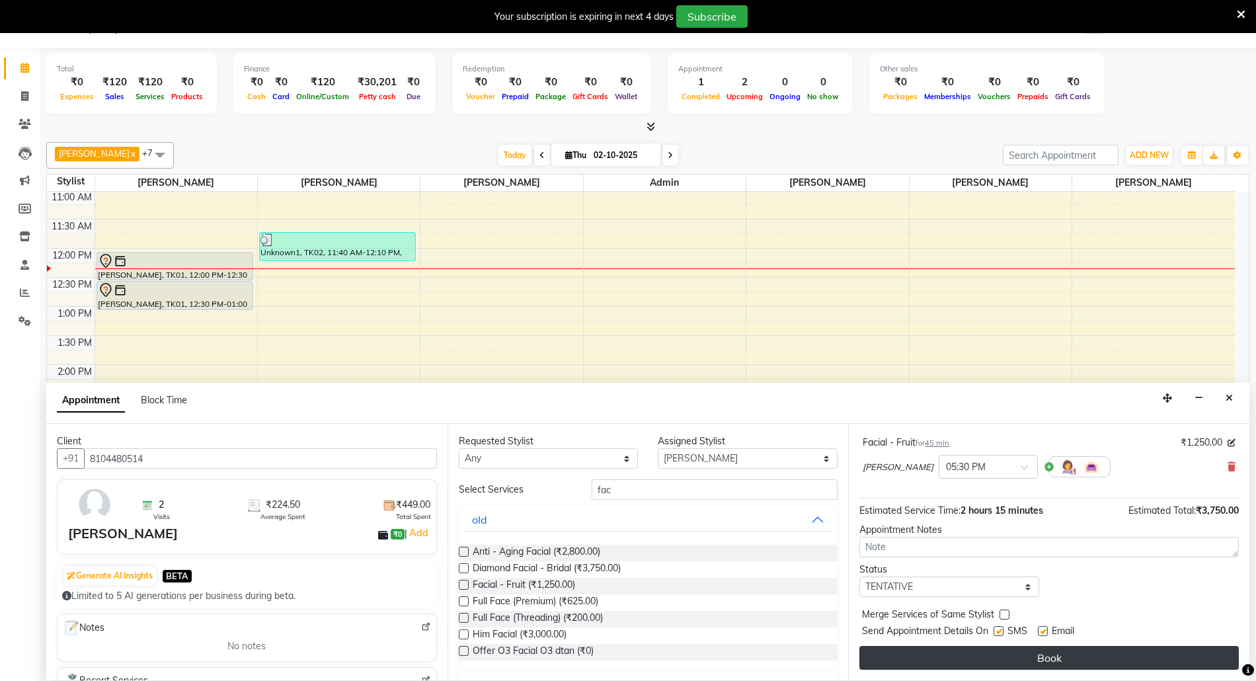
click at [1106, 658] on button "Book" at bounding box center [1048, 658] width 379 height 24
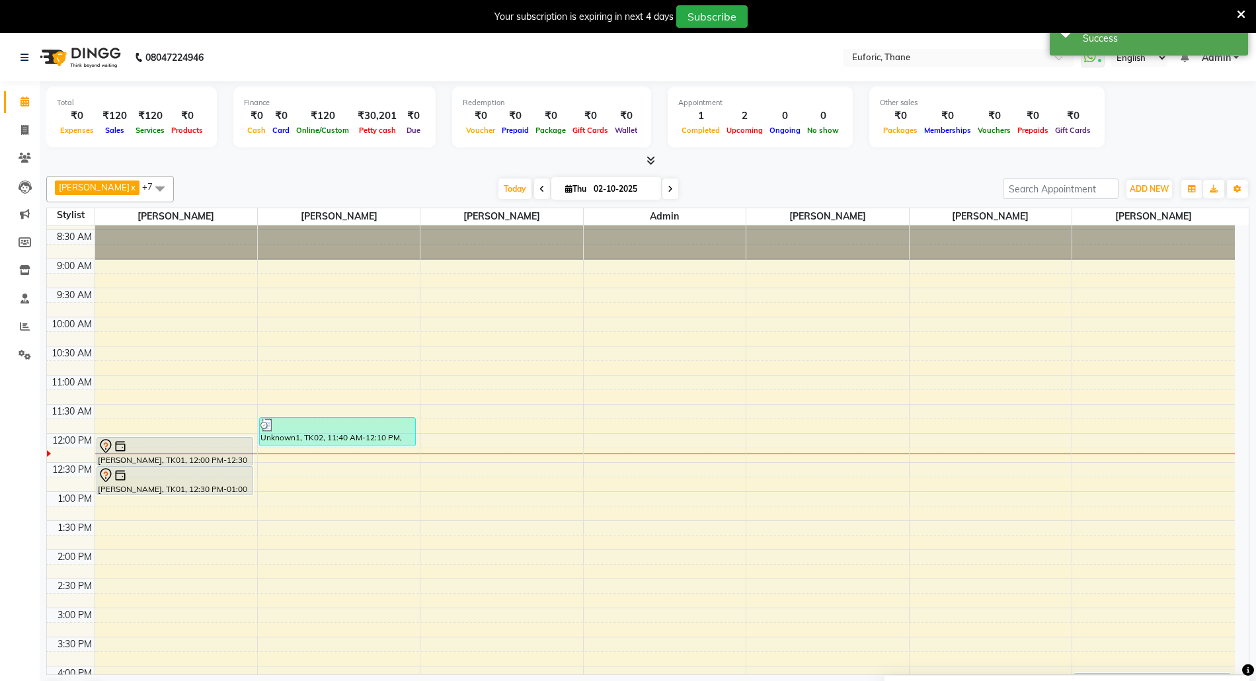
scroll to position [0, 0]
